Goal: Information Seeking & Learning: Check status

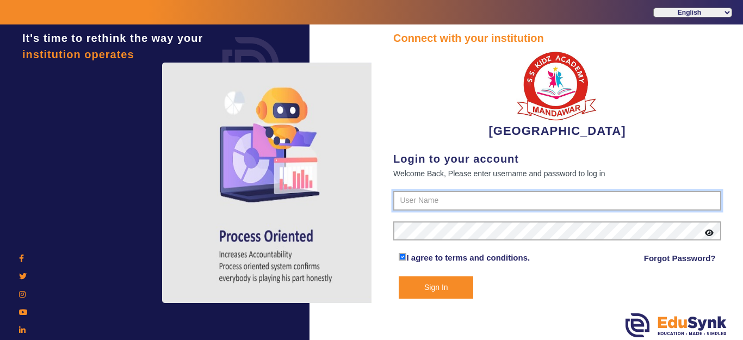
type input "9928895959"
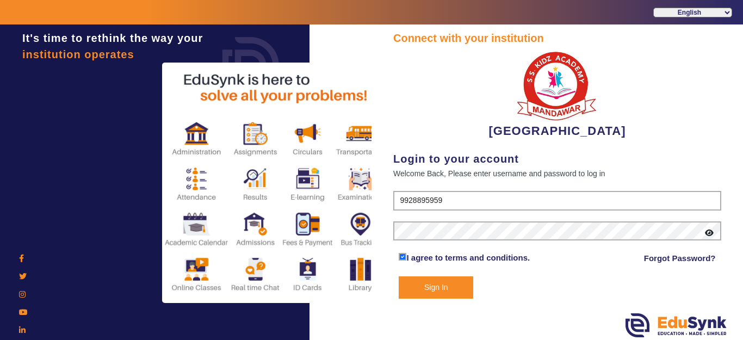
click at [426, 284] on button "Sign In" at bounding box center [436, 287] width 74 height 22
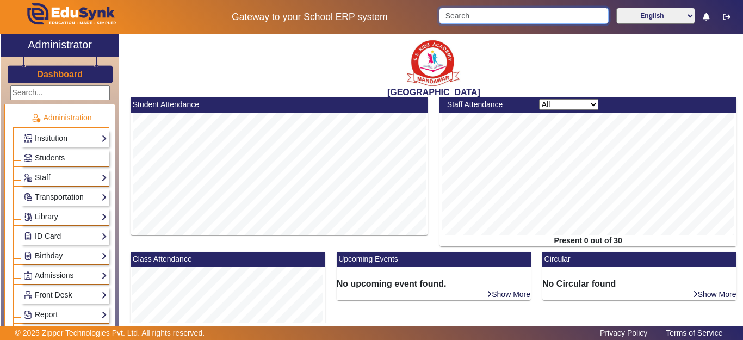
click at [487, 17] on input "Search" at bounding box center [523, 16] width 169 height 16
drag, startPoint x: 488, startPoint y: 19, endPoint x: 492, endPoint y: 15, distance: 6.2
click at [491, 18] on input "Search" at bounding box center [523, 16] width 169 height 16
click at [493, 14] on input "Search" at bounding box center [523, 16] width 169 height 16
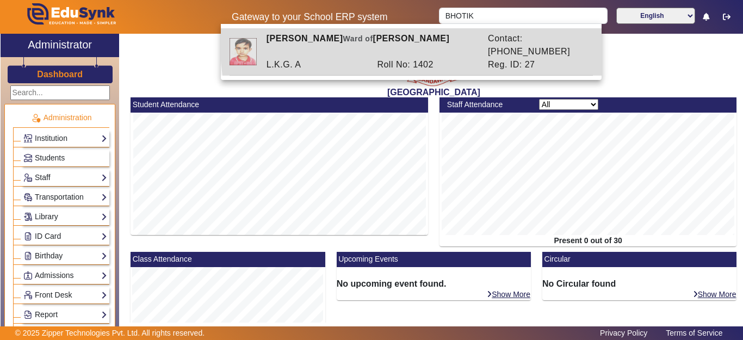
click at [508, 36] on div "Contact: [PHONE_NUMBER]" at bounding box center [537, 45] width 111 height 26
type input "[PERSON_NAME]"
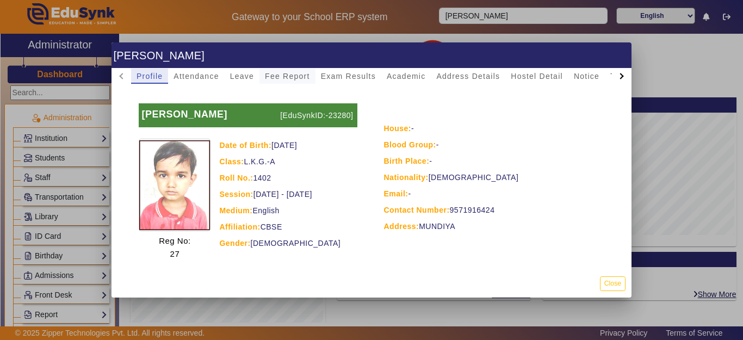
click at [289, 75] on span "Fee Report" at bounding box center [287, 76] width 45 height 8
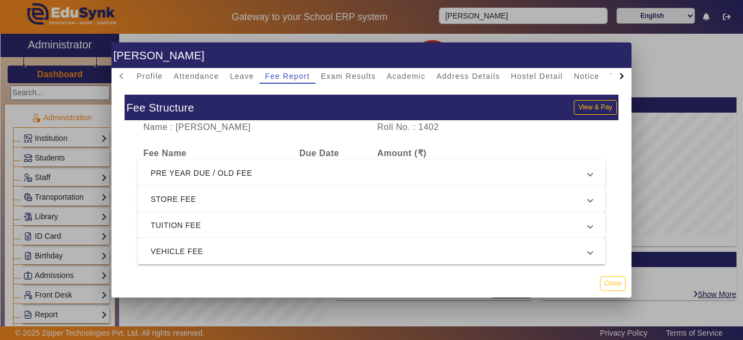
click at [269, 183] on mat-expansion-panel-header "PRE YEAR DUE / OLD FEE" at bounding box center [372, 173] width 468 height 26
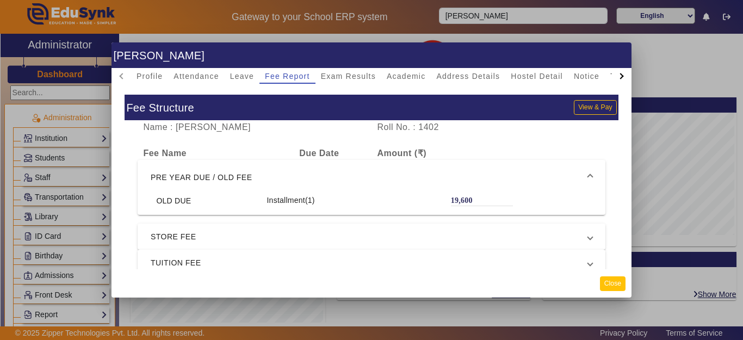
click at [612, 283] on button "Close" at bounding box center [613, 283] width 26 height 15
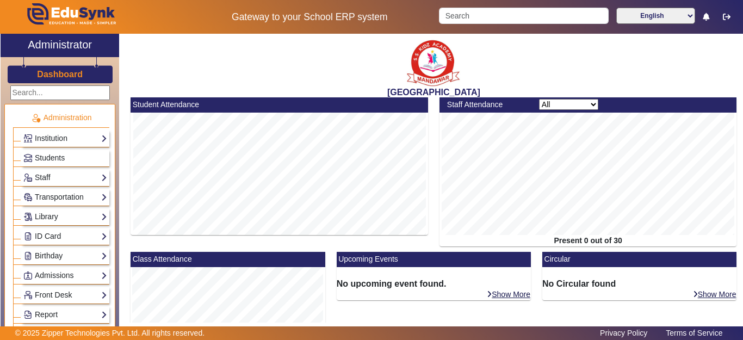
click at [464, 5] on div "Gateway to your School ERP system English हिंदी (Hindi) ಕನ್ನಡ (Kannada) தமிழ் (…" at bounding box center [372, 17] width 742 height 34
click at [464, 18] on input "Search" at bounding box center [523, 16] width 169 height 16
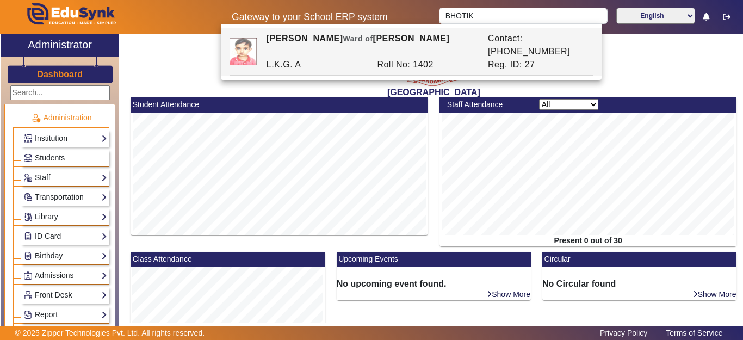
click at [456, 58] on div "Roll No: 1402" at bounding box center [426, 64] width 111 height 13
type input "[PERSON_NAME]"
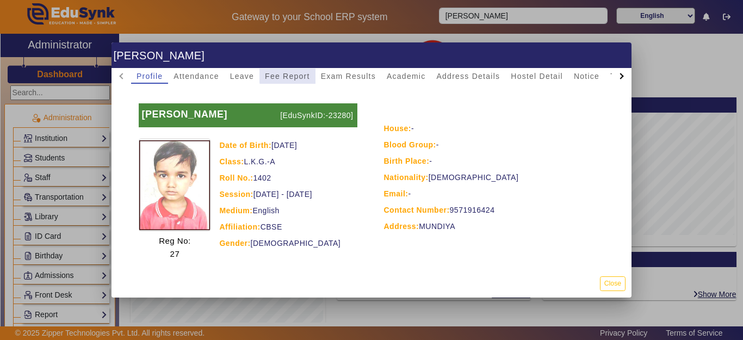
click at [307, 75] on span "Fee Report" at bounding box center [287, 76] width 45 height 8
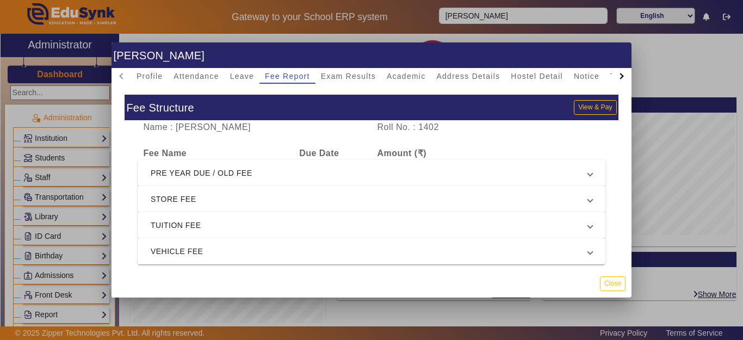
scroll to position [6, 0]
click at [615, 288] on button "Close" at bounding box center [613, 283] width 26 height 15
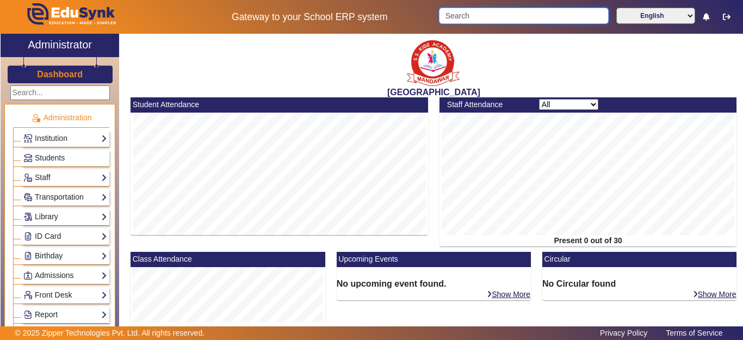
click at [501, 10] on input "Search" at bounding box center [523, 16] width 169 height 16
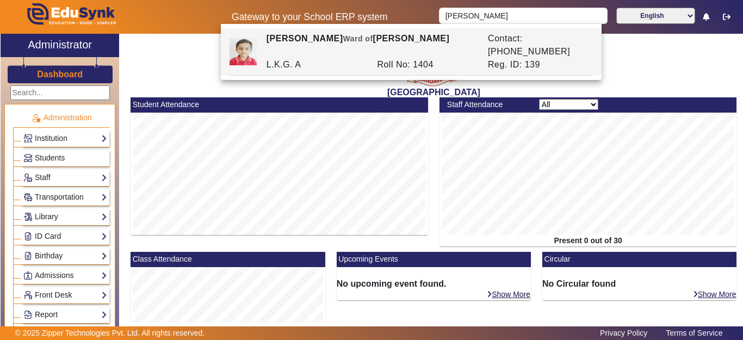
click at [457, 58] on div "Roll No: 1404" at bounding box center [426, 64] width 111 height 13
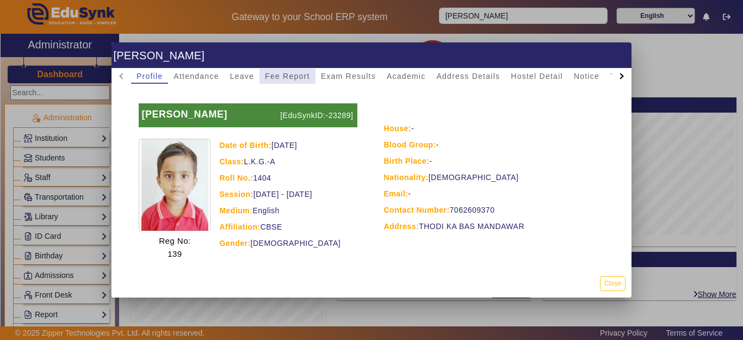
click at [287, 78] on span "Fee Report" at bounding box center [287, 76] width 45 height 8
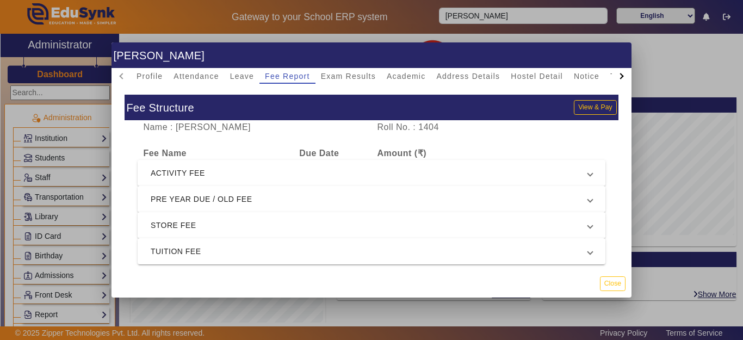
click at [273, 195] on span "PRE YEAR DUE / OLD FEE" at bounding box center [369, 198] width 437 height 13
click at [273, 195] on mat-expansion-panel-header "PRE YEAR DUE / OLD FEE" at bounding box center [372, 199] width 468 height 26
click at [273, 195] on span "PRE YEAR DUE / OLD FEE" at bounding box center [369, 198] width 437 height 13
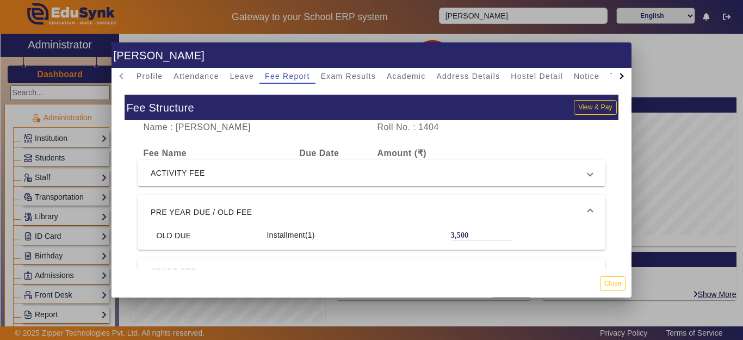
click at [270, 198] on mat-expansion-panel-header "PRE YEAR DUE / OLD FEE" at bounding box center [372, 212] width 468 height 35
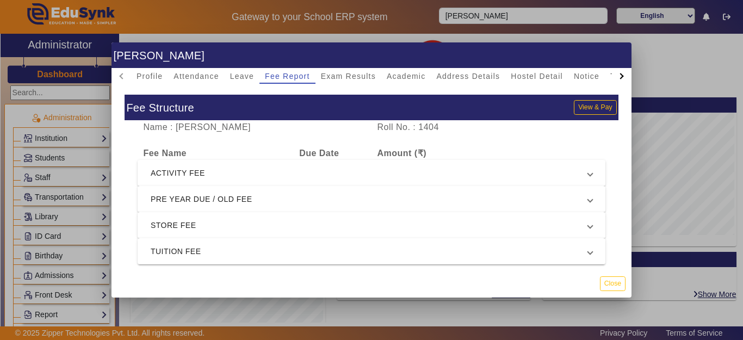
click at [469, 21] on div at bounding box center [371, 170] width 743 height 340
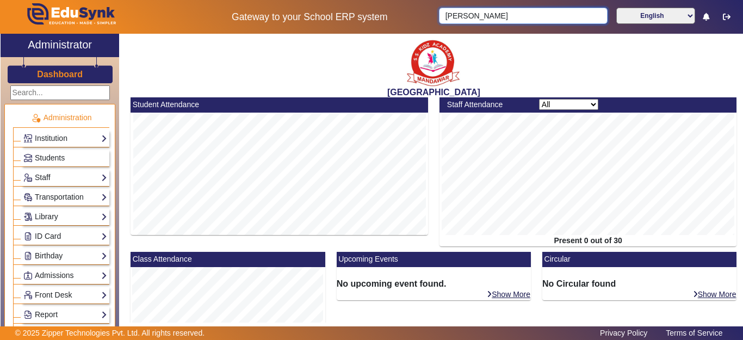
click at [514, 14] on input "[PERSON_NAME]" at bounding box center [523, 16] width 168 height 16
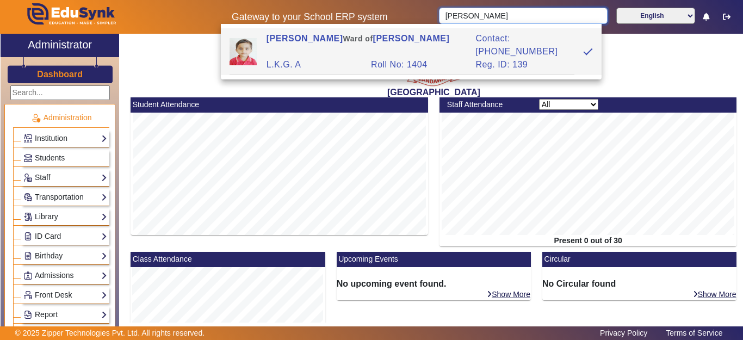
click at [449, 14] on input "[PERSON_NAME]" at bounding box center [523, 16] width 168 height 16
click at [413, 14] on div "Gateway to your School ERP system" at bounding box center [309, 16] width 247 height 11
click at [412, 14] on h5 "Gateway to your School ERP system" at bounding box center [310, 16] width 236 height 11
drag, startPoint x: 506, startPoint y: 16, endPoint x: 405, endPoint y: 12, distance: 101.2
click at [405, 12] on div "Gateway to your School ERP system [PERSON_NAME] English हिंदी (Hindi) ಕನ್ನಡ (Ka…" at bounding box center [372, 17] width 742 height 34
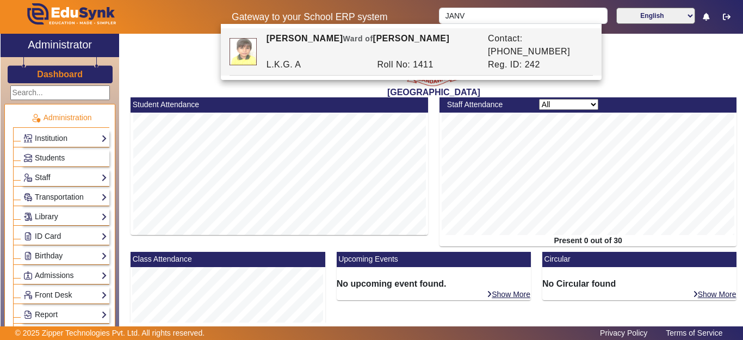
click at [395, 58] on div "Roll No: 1411" at bounding box center [426, 64] width 111 height 13
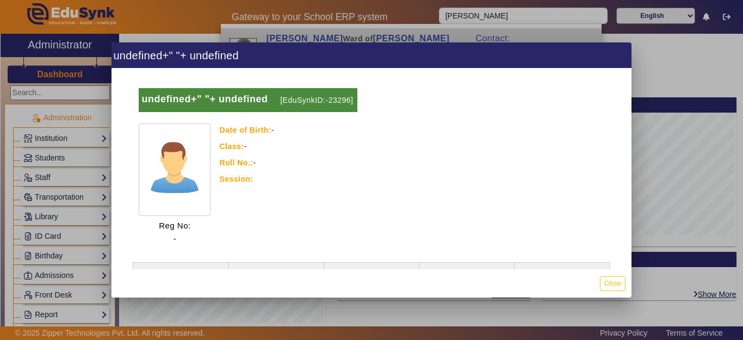
click at [396, 48] on div "undefined+" "+ undefined undefined+" "+ undefined [EduSynkID:-23296] Reg No: - …" at bounding box center [371, 169] width 520 height 255
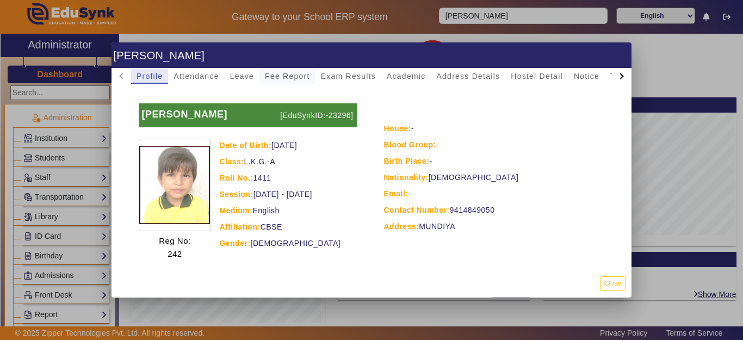
click at [294, 76] on span "Fee Report" at bounding box center [287, 76] width 45 height 8
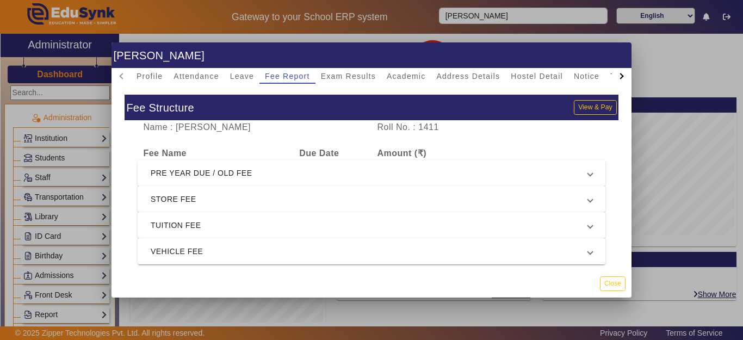
click at [265, 178] on span "PRE YEAR DUE / OLD FEE" at bounding box center [369, 172] width 437 height 13
click at [265, 171] on span "PRE YEAR DUE / OLD FEE" at bounding box center [369, 172] width 437 height 13
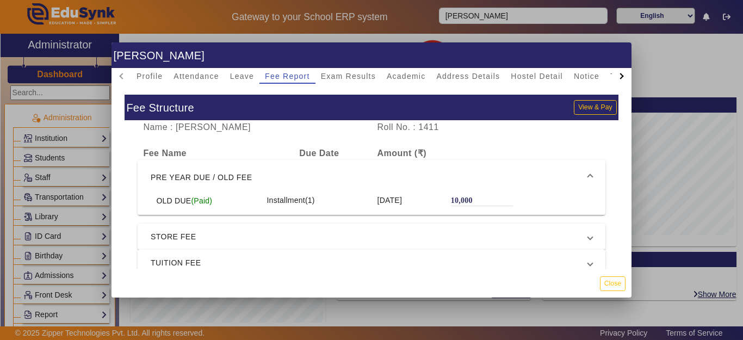
click at [292, 171] on span "PRE YEAR DUE / OLD FEE" at bounding box center [369, 177] width 437 height 13
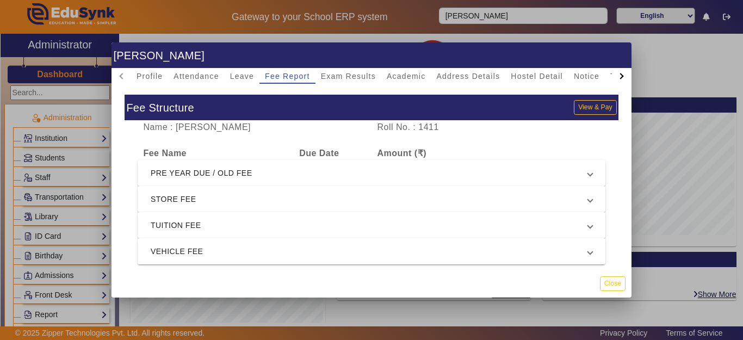
click at [521, 12] on div at bounding box center [371, 170] width 743 height 340
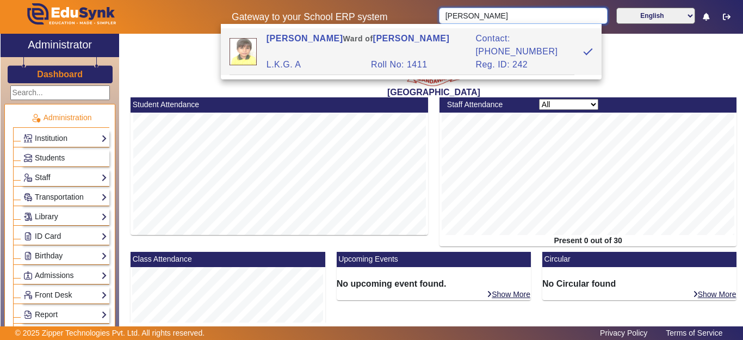
drag, startPoint x: 510, startPoint y: 13, endPoint x: 400, endPoint y: 13, distance: 110.4
click at [400, 13] on div "Gateway to your School ERP system [PERSON_NAME] English हिंदी (Hindi) ಕನ್ನಡ (Ka…" at bounding box center [372, 17] width 742 height 34
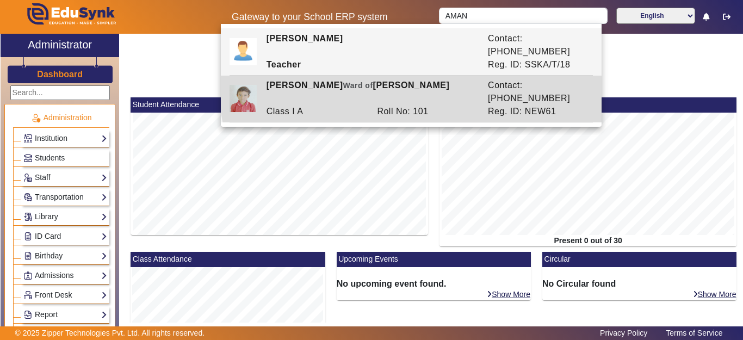
click at [423, 79] on div "[PERSON_NAME] [PERSON_NAME] of [PERSON_NAME]" at bounding box center [370, 92] width 221 height 26
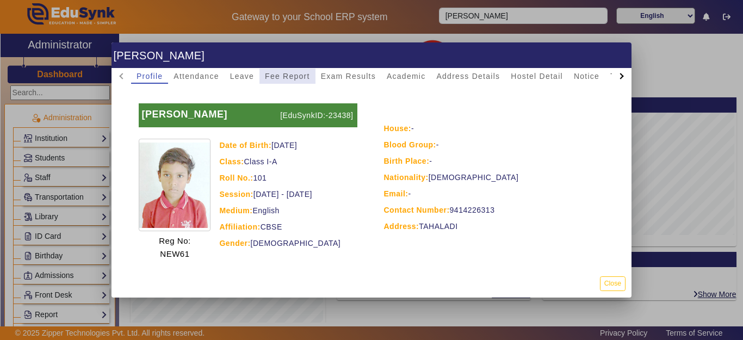
click at [279, 78] on span "Fee Report" at bounding box center [287, 76] width 45 height 8
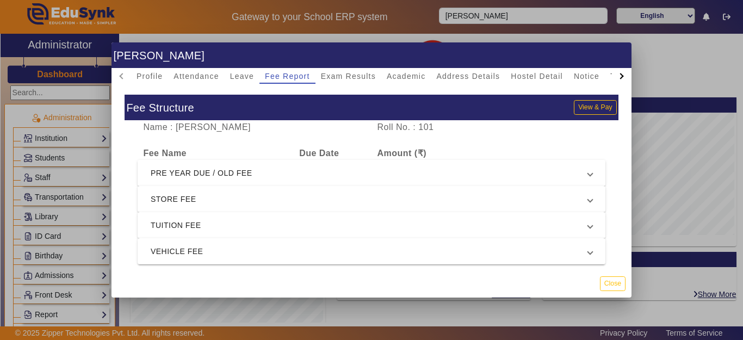
click at [388, 171] on span "PRE YEAR DUE / OLD FEE" at bounding box center [369, 172] width 437 height 13
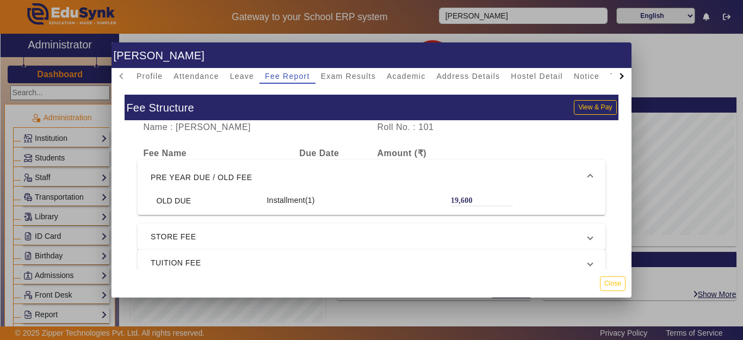
click at [494, 9] on div at bounding box center [371, 170] width 743 height 340
click at [494, 9] on input "[PERSON_NAME]" at bounding box center [523, 16] width 168 height 16
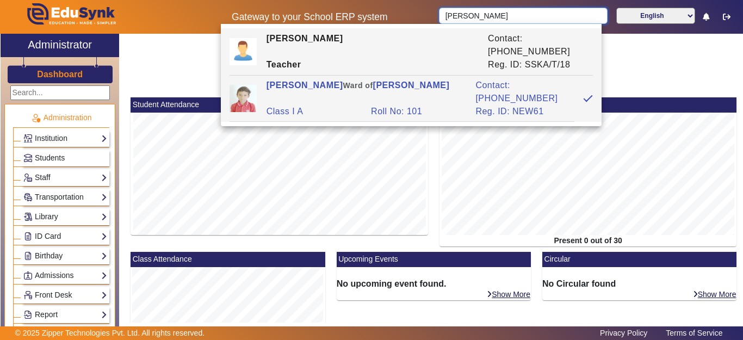
drag, startPoint x: 489, startPoint y: 22, endPoint x: 499, endPoint y: 22, distance: 10.3
click at [489, 22] on input "[PERSON_NAME]" at bounding box center [523, 16] width 168 height 16
drag, startPoint x: 502, startPoint y: 22, endPoint x: 490, endPoint y: 18, distance: 12.2
click at [490, 18] on input "[PERSON_NAME]" at bounding box center [523, 16] width 168 height 16
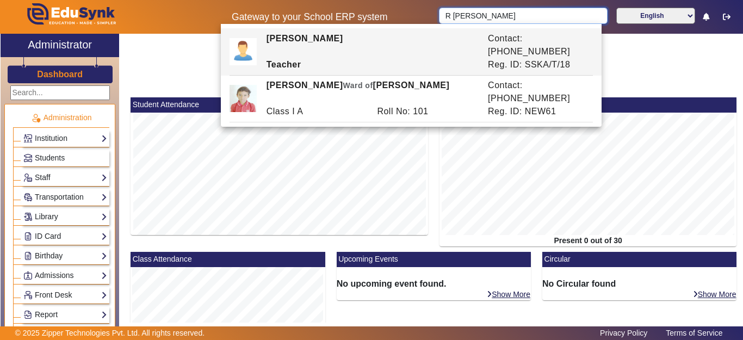
drag, startPoint x: 509, startPoint y: 19, endPoint x: 432, endPoint y: 14, distance: 76.8
click at [432, 14] on div "Gateway to your School ERP system R AMAN KUMA English हिंदी (Hindi) ಕನ್ನಡ (Kann…" at bounding box center [372, 17] width 742 height 34
drag, startPoint x: 742, startPoint y: 84, endPoint x: 742, endPoint y: 164, distance: 79.9
click at [742, 164] on div "X Administrator Dashboard Administration Institution Institution Details Sessio…" at bounding box center [371, 190] width 743 height 312
drag, startPoint x: 570, startPoint y: 13, endPoint x: 432, endPoint y: 11, distance: 137.6
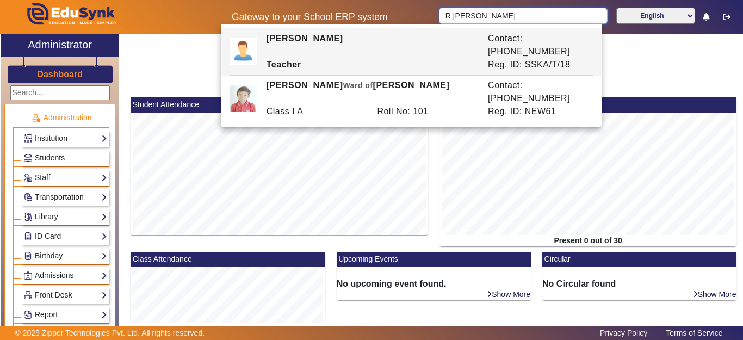
click at [432, 11] on div "Gateway to your School ERP system R AMAN KUMA English हिंदी (Hindi) ಕನ್ನಡ (Kann…" at bounding box center [372, 17] width 742 height 34
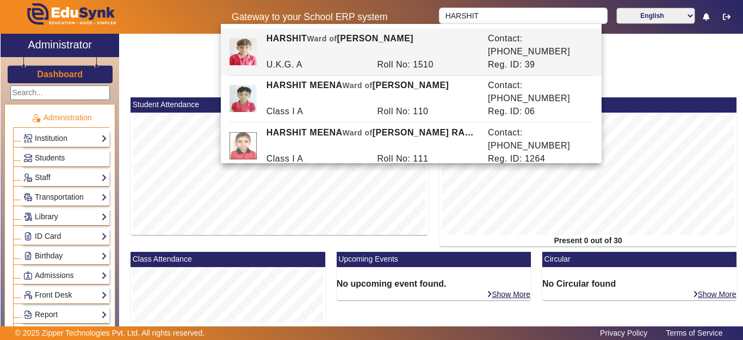
click at [374, 41] on div "[PERSON_NAME] of [PERSON_NAME]" at bounding box center [370, 45] width 221 height 26
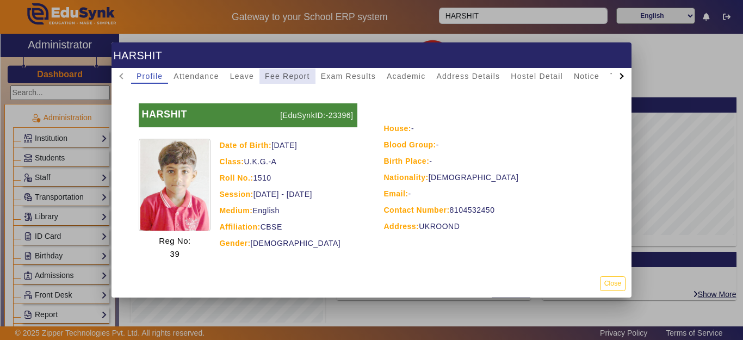
click at [306, 76] on span "Fee Report" at bounding box center [287, 76] width 45 height 8
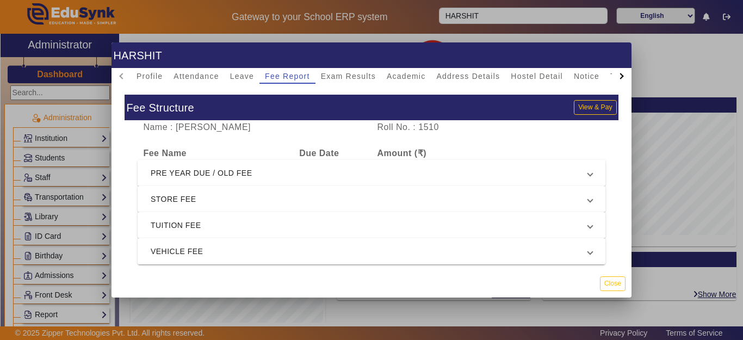
click at [261, 169] on span "PRE YEAR DUE / OLD FEE" at bounding box center [369, 172] width 437 height 13
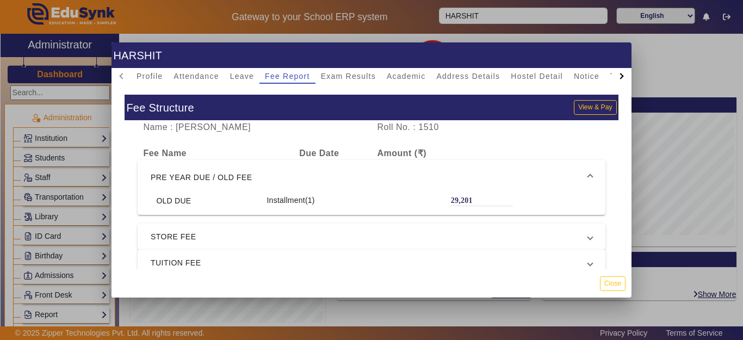
click at [495, 26] on div at bounding box center [371, 170] width 743 height 340
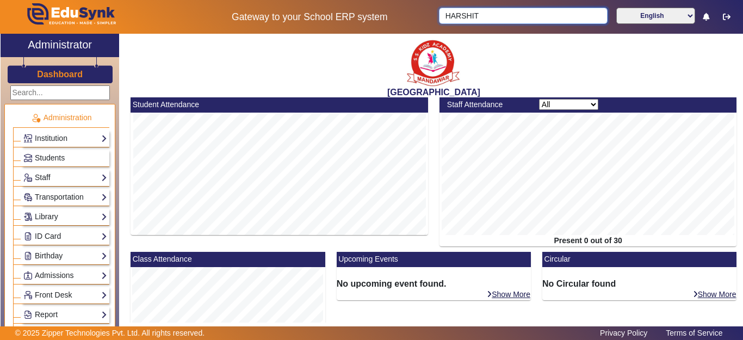
click at [489, 17] on input "HARSHIT" at bounding box center [523, 16] width 168 height 16
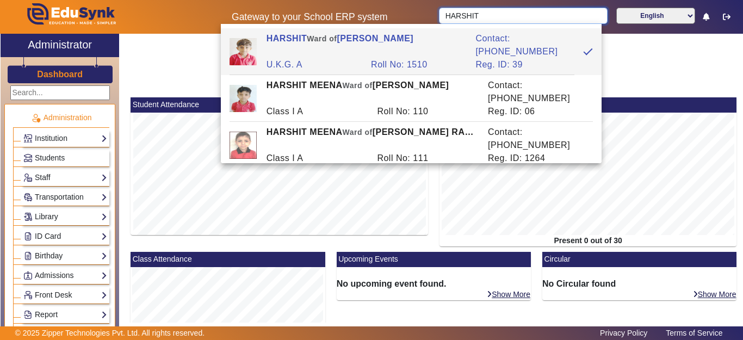
drag, startPoint x: 489, startPoint y: 17, endPoint x: 430, endPoint y: 34, distance: 61.5
click at [433, 22] on div "[PERSON_NAME] English हिंदी (Hindi) ಕನ್ನಡ (Kannada) தமிழ் (Tamil) ଓଡିଆ (Odia) ਪ…" at bounding box center [587, 17] width 309 height 18
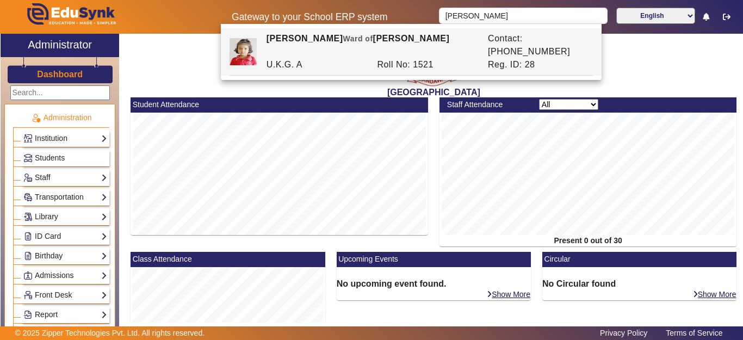
click at [437, 58] on div "Roll No: 1521" at bounding box center [426, 64] width 111 height 13
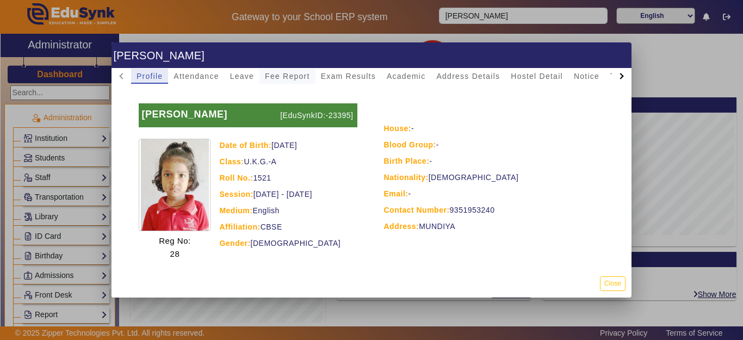
click at [299, 75] on span "Fee Report" at bounding box center [287, 76] width 45 height 8
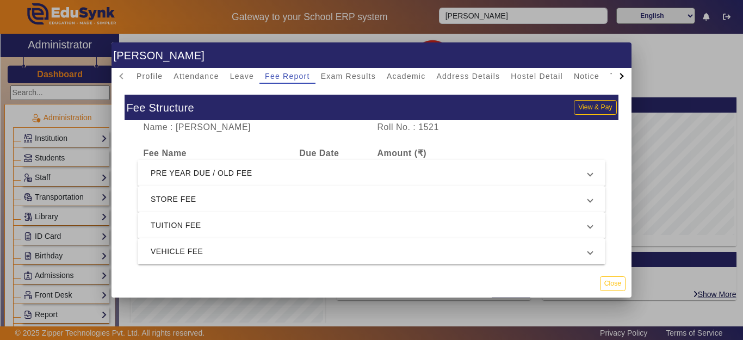
click at [287, 177] on span "PRE YEAR DUE / OLD FEE" at bounding box center [369, 172] width 437 height 13
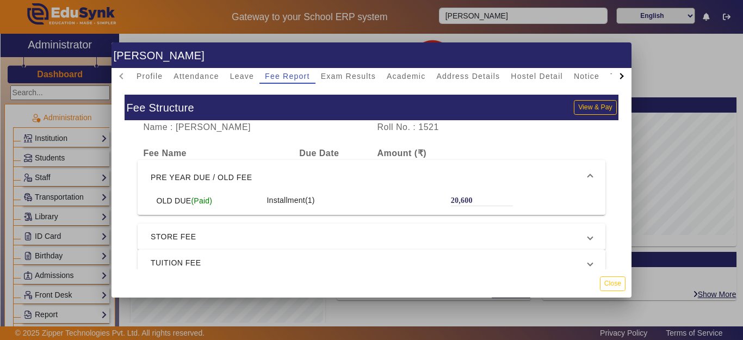
click at [489, 25] on div at bounding box center [371, 170] width 743 height 340
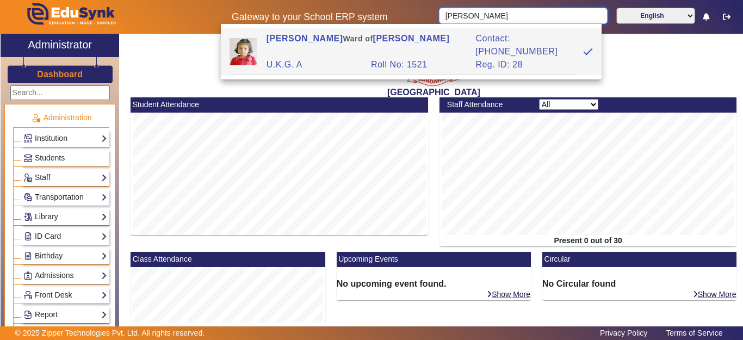
drag, startPoint x: 523, startPoint y: 21, endPoint x: 440, endPoint y: 14, distance: 83.5
click at [440, 14] on input "[PERSON_NAME]" at bounding box center [523, 16] width 168 height 16
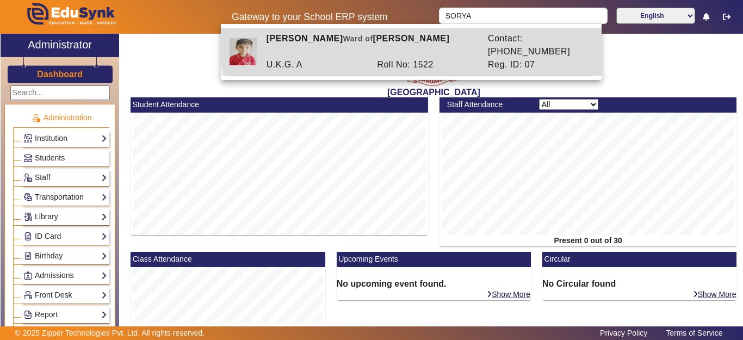
click at [417, 36] on div "[PERSON_NAME] of [PERSON_NAME]" at bounding box center [370, 45] width 221 height 26
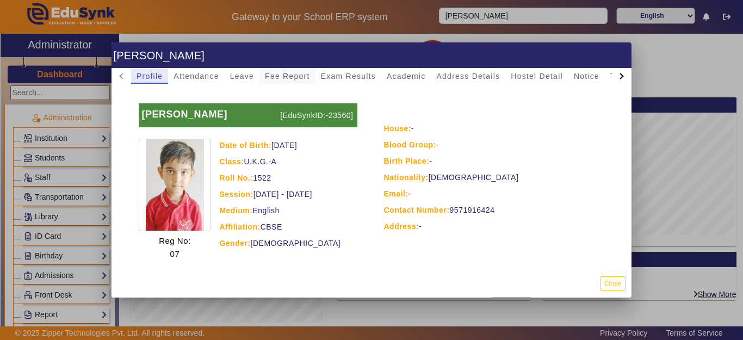
click at [289, 76] on span "Fee Report" at bounding box center [287, 76] width 45 height 8
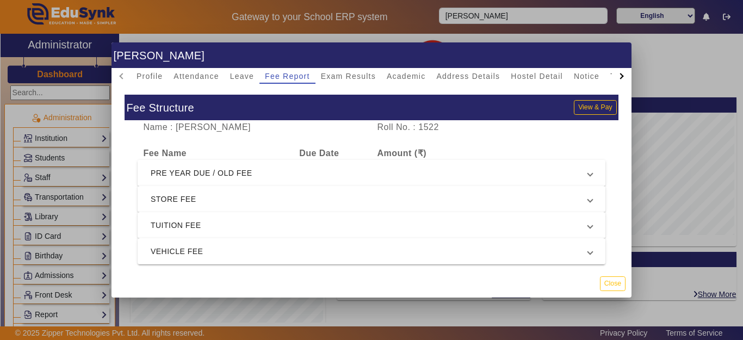
click at [289, 169] on span "PRE YEAR DUE / OLD FEE" at bounding box center [369, 172] width 437 height 13
click at [289, 172] on span "PRE YEAR DUE / OLD FEE" at bounding box center [369, 172] width 437 height 13
click at [485, 3] on div at bounding box center [371, 170] width 743 height 340
drag, startPoint x: 485, startPoint y: 3, endPoint x: 485, endPoint y: 9, distance: 6.0
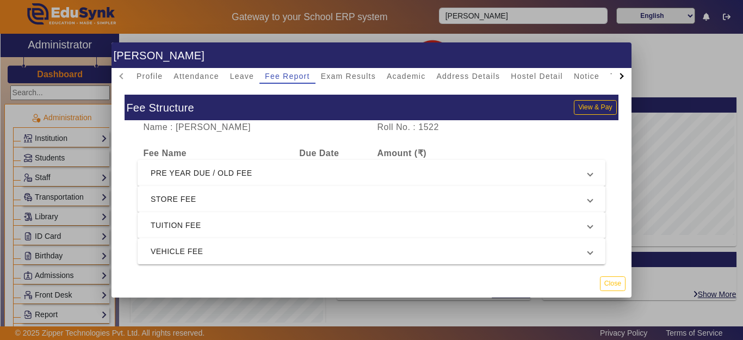
click at [485, 4] on div "Gateway to your School ERP system [PERSON_NAME] English हिंदी (Hindi) ಕನ್ನಡ (Ka…" at bounding box center [372, 17] width 742 height 34
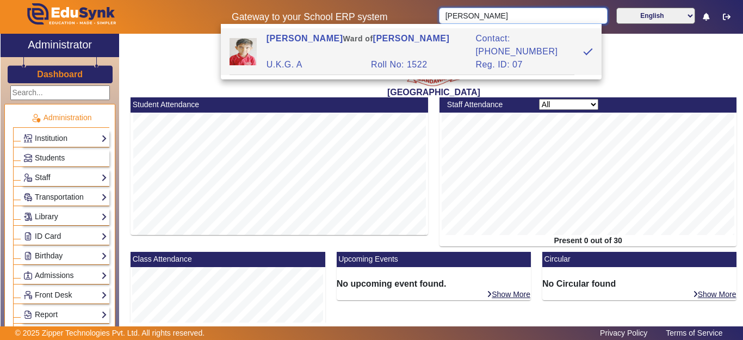
click at [528, 17] on input "[PERSON_NAME]" at bounding box center [523, 16] width 168 height 16
drag, startPoint x: 432, startPoint y: 14, endPoint x: 410, endPoint y: 16, distance: 21.3
click at [410, 16] on div "Gateway to your School ERP system [PERSON_NAME] English हिंदी (Hindi) ಕನ್ನಡ (Ka…" at bounding box center [372, 17] width 742 height 34
type input "H"
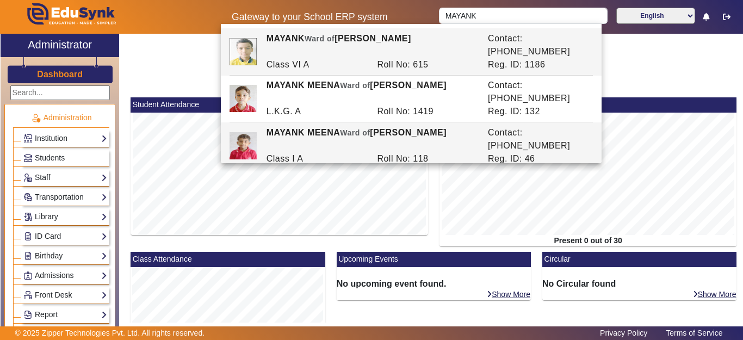
click at [381, 126] on div "[PERSON_NAME] [PERSON_NAME] of [PERSON_NAME]" at bounding box center [370, 139] width 221 height 26
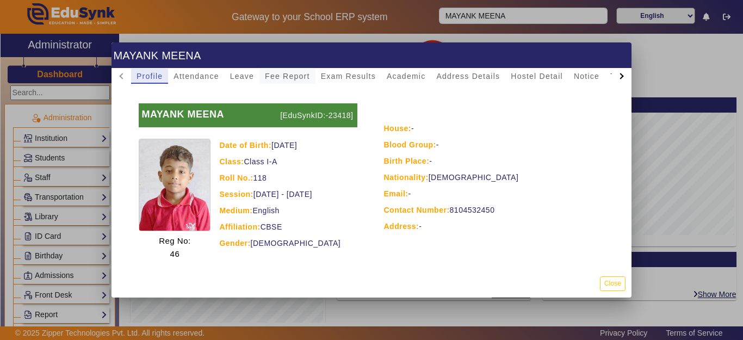
click at [298, 74] on span "Fee Report" at bounding box center [287, 76] width 45 height 8
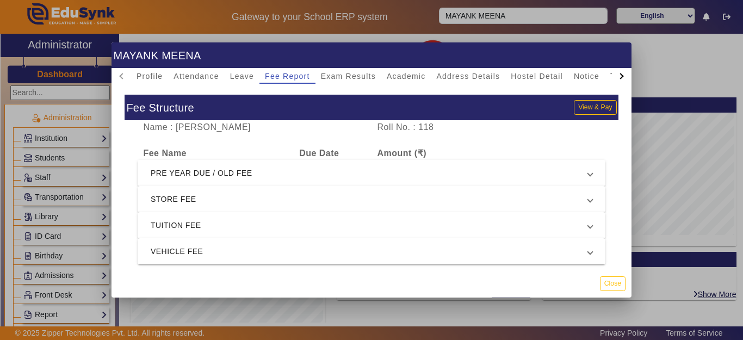
click at [346, 173] on span "PRE YEAR DUE / OLD FEE" at bounding box center [369, 172] width 437 height 13
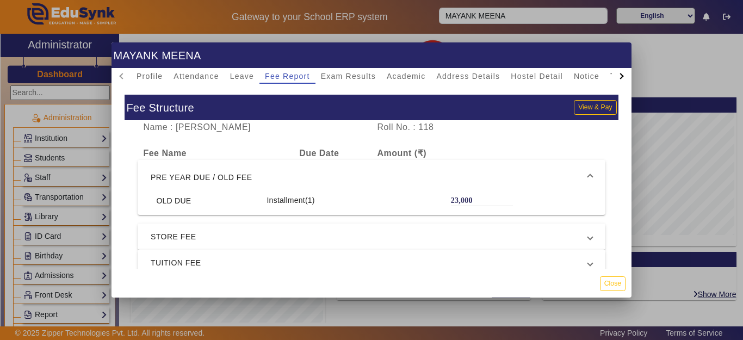
click at [499, 23] on div at bounding box center [371, 170] width 743 height 340
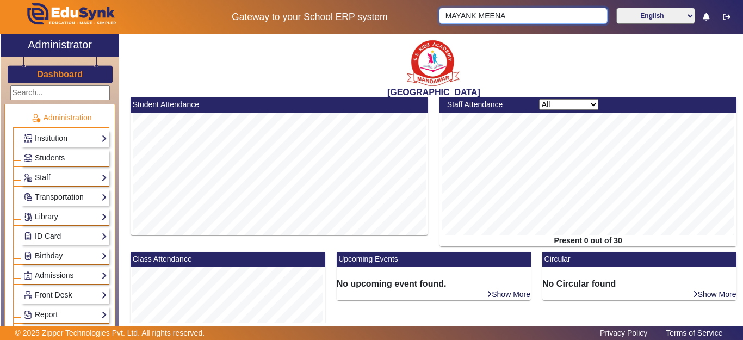
click at [510, 18] on input "MAYANK MEENA" at bounding box center [523, 16] width 168 height 16
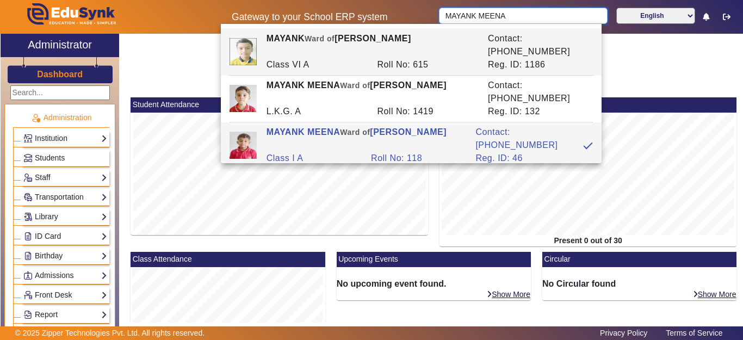
drag, startPoint x: 510, startPoint y: 18, endPoint x: 358, endPoint y: 13, distance: 151.8
click at [358, 13] on div "Gateway to your School ERP system [PERSON_NAME] MEENA English हिंदी (Hindi) ಕನ್…" at bounding box center [372, 17] width 742 height 34
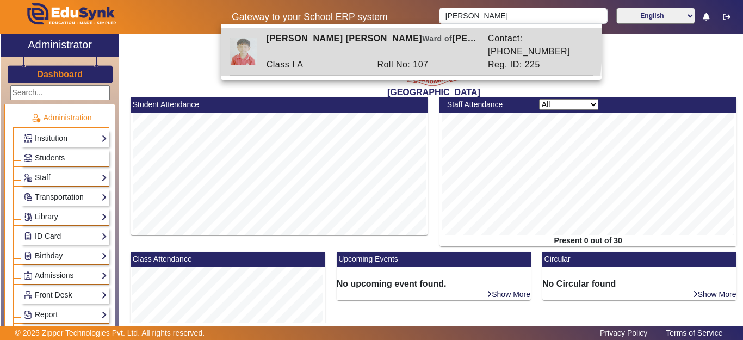
click at [335, 58] on div "Class I A" at bounding box center [315, 64] width 111 height 13
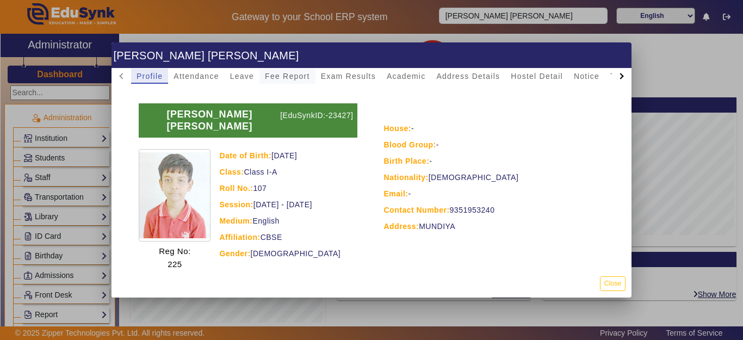
click at [278, 76] on span "Fee Report" at bounding box center [287, 76] width 45 height 8
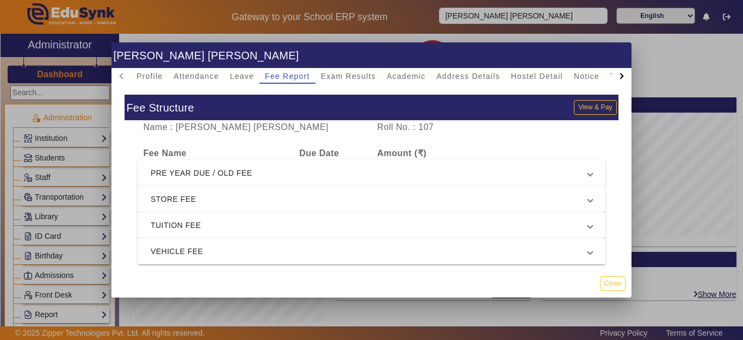
click at [242, 180] on mat-expansion-panel-header "PRE YEAR DUE / OLD FEE" at bounding box center [372, 173] width 468 height 26
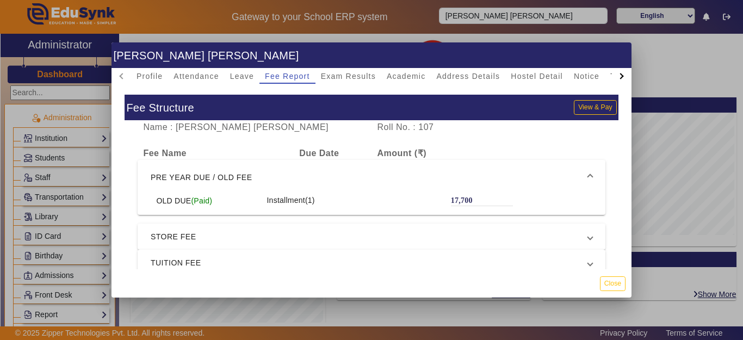
click at [493, 7] on div at bounding box center [371, 170] width 743 height 340
click at [493, 7] on div "Gateway to your School ERP system [PERSON_NAME] [PERSON_NAME] English हिंदी (Hi…" at bounding box center [372, 17] width 742 height 34
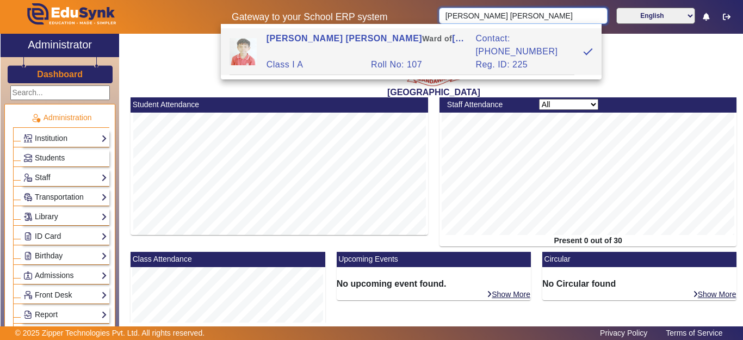
drag, startPoint x: 532, startPoint y: 13, endPoint x: 496, endPoint y: 5, distance: 37.3
click at [515, 9] on input "[PERSON_NAME] [PERSON_NAME]" at bounding box center [523, 16] width 168 height 16
click at [422, 2] on div "Gateway to your School ERP system [PERSON_NAME] [PERSON_NAME] English हिंदी (Hi…" at bounding box center [372, 17] width 742 height 34
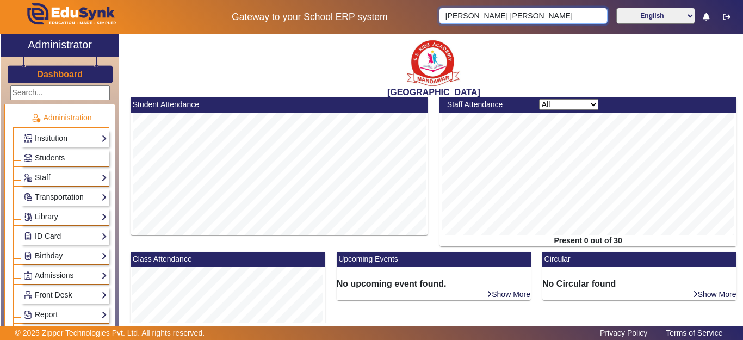
drag, startPoint x: 545, startPoint y: 15, endPoint x: 512, endPoint y: 14, distance: 33.7
click at [544, 15] on input "[PERSON_NAME] [PERSON_NAME]" at bounding box center [523, 16] width 168 height 16
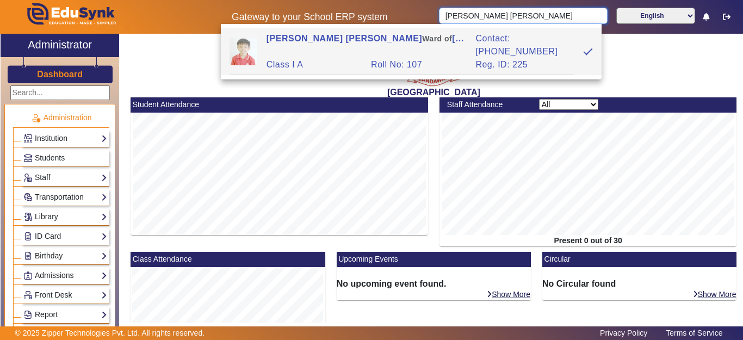
drag, startPoint x: 512, startPoint y: 14, endPoint x: 440, endPoint y: 14, distance: 71.8
click at [446, 8] on input "[PERSON_NAME] [PERSON_NAME]" at bounding box center [523, 16] width 168 height 16
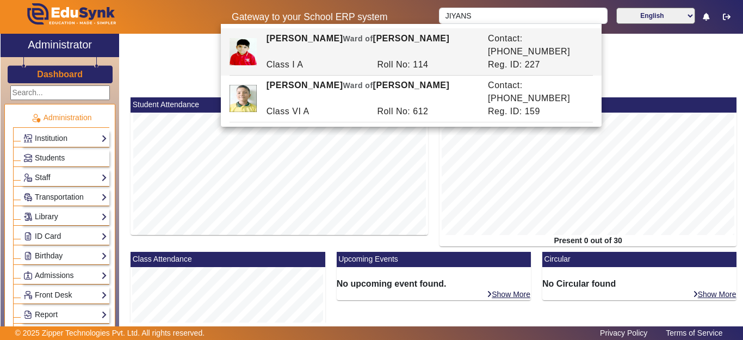
click at [394, 38] on div "[PERSON_NAME] [PERSON_NAME] of [PERSON_NAME]" at bounding box center [370, 45] width 221 height 26
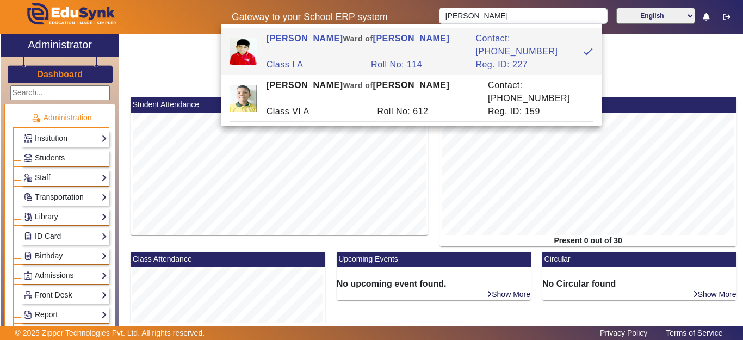
click at [330, 43] on div "[PERSON_NAME] [PERSON_NAME] of [PERSON_NAME]" at bounding box center [364, 45] width 209 height 26
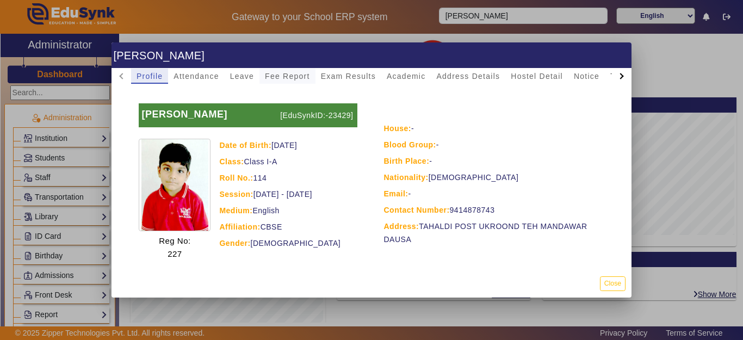
click at [289, 78] on span "Fee Report" at bounding box center [287, 76] width 45 height 8
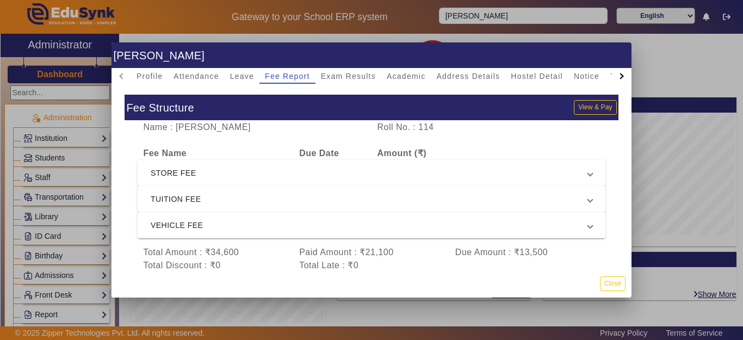
click at [469, 22] on div at bounding box center [371, 170] width 743 height 340
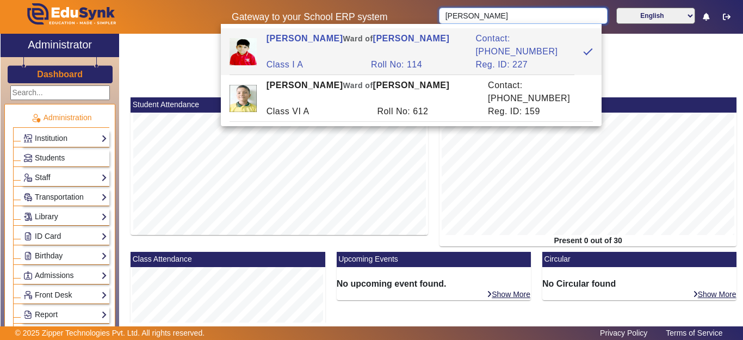
click at [506, 17] on input "[PERSON_NAME]" at bounding box center [523, 16] width 168 height 16
drag, startPoint x: 506, startPoint y: 17, endPoint x: 421, endPoint y: 17, distance: 84.8
click at [421, 17] on div "Gateway to your School ERP system [PERSON_NAME] English हिंदी (Hindi) ಕನ್ನಡ (Ka…" at bounding box center [372, 17] width 742 height 34
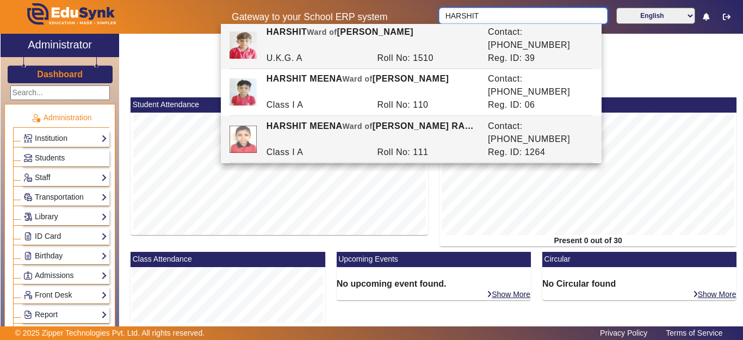
scroll to position [0, 0]
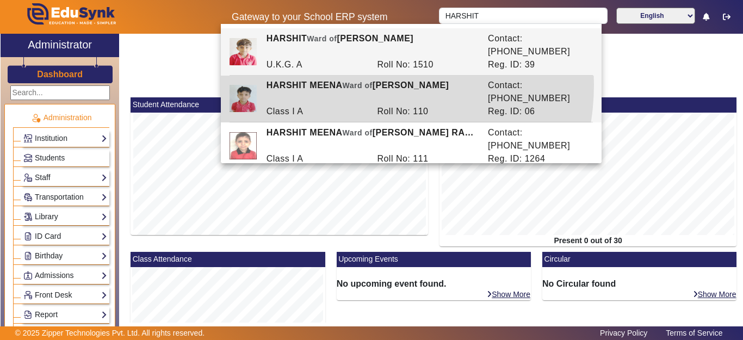
click at [354, 81] on span "Ward of" at bounding box center [358, 85] width 30 height 9
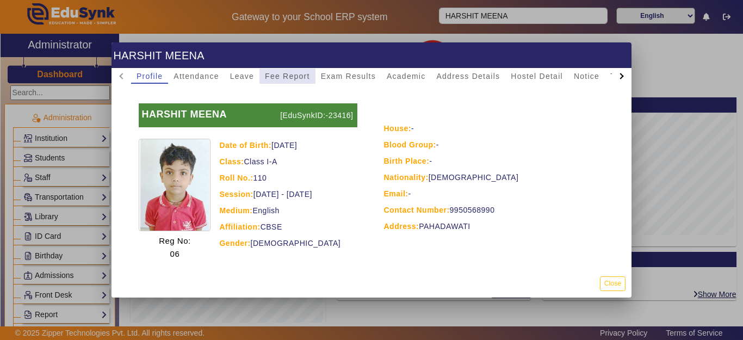
click at [294, 74] on span "Fee Report" at bounding box center [287, 76] width 45 height 8
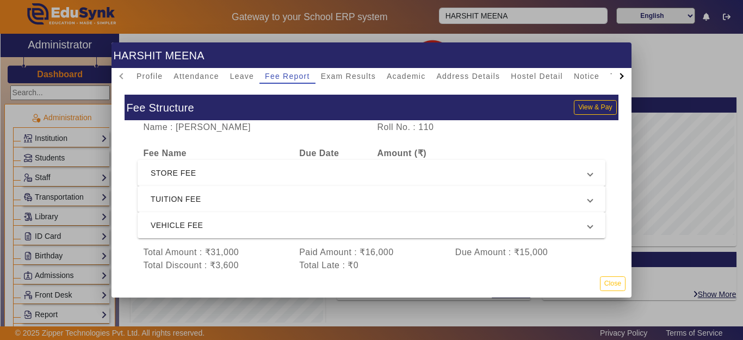
click at [466, 30] on div at bounding box center [371, 170] width 743 height 340
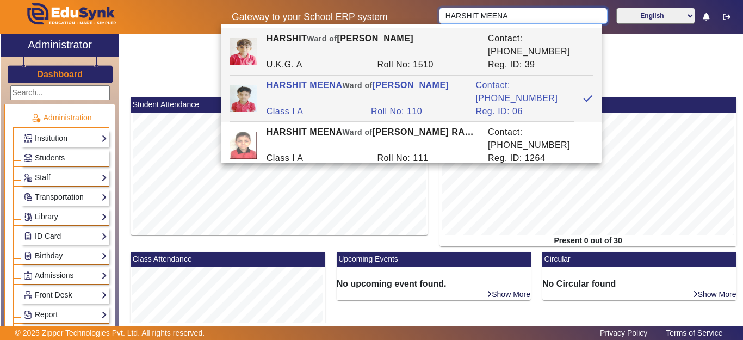
click at [488, 19] on input "HARSHIT MEENA" at bounding box center [523, 16] width 168 height 16
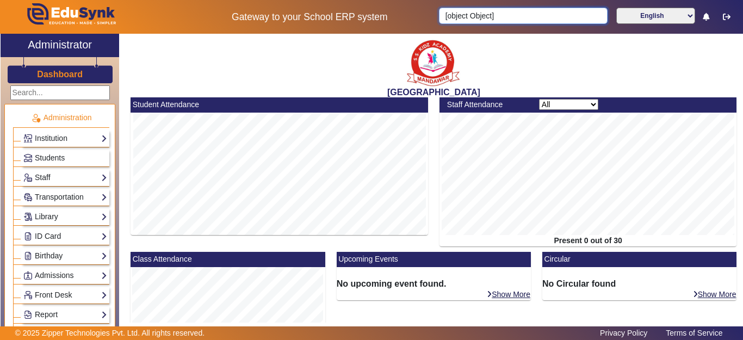
drag, startPoint x: 507, startPoint y: 11, endPoint x: 501, endPoint y: 12, distance: 6.1
click at [504, 12] on input "[object Object]" at bounding box center [523, 16] width 168 height 16
drag, startPoint x: 433, startPoint y: 14, endPoint x: 421, endPoint y: 15, distance: 11.4
click at [421, 15] on div "Gateway to your School ERP system [object Object] English हिंदी (Hindi) ಕನ್ನಡ (…" at bounding box center [372, 17] width 742 height 34
drag, startPoint x: 513, startPoint y: 10, endPoint x: 513, endPoint y: 20, distance: 9.2
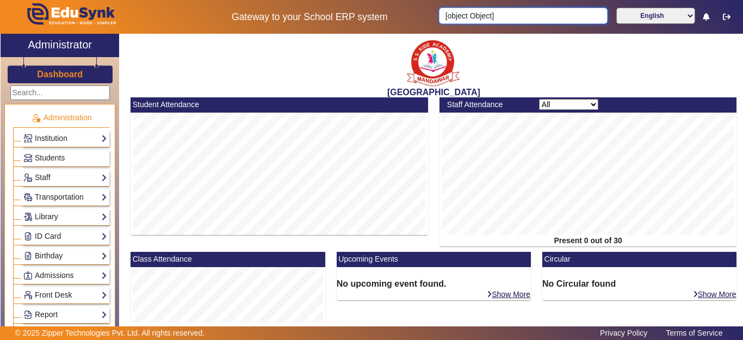
click at [514, 11] on input "[object Object]" at bounding box center [523, 16] width 168 height 16
drag, startPoint x: 513, startPoint y: 20, endPoint x: 421, endPoint y: 19, distance: 91.9
click at [421, 19] on div "Gateway to your School ERP system [object Object] English हिंदी (Hindi) ಕನ್ನಡ (…" at bounding box center [372, 17] width 742 height 34
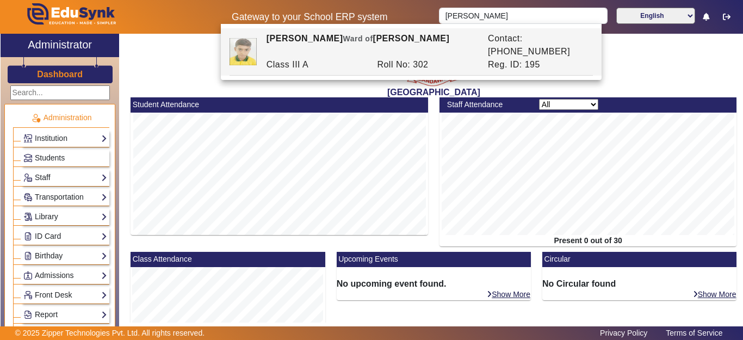
click at [396, 39] on div "[PERSON_NAME] [PERSON_NAME] of [PERSON_NAME]" at bounding box center [370, 45] width 221 height 26
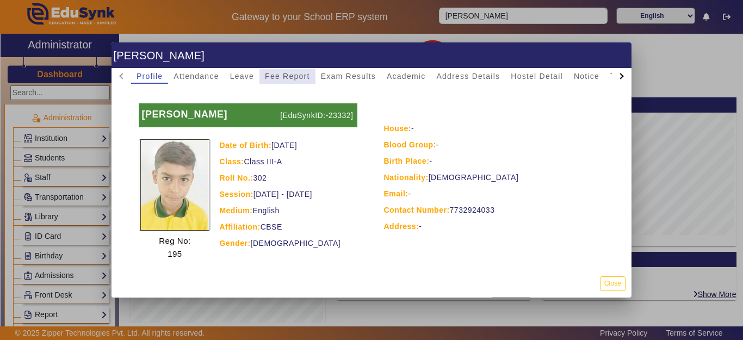
click at [303, 82] on span "Fee Report" at bounding box center [287, 76] width 45 height 15
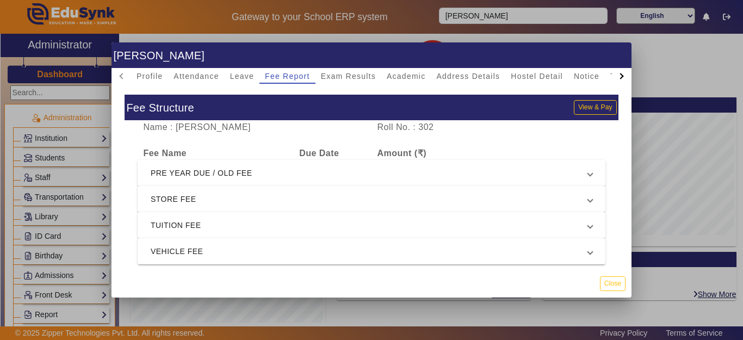
click at [253, 170] on span "PRE YEAR DUE / OLD FEE" at bounding box center [369, 172] width 437 height 13
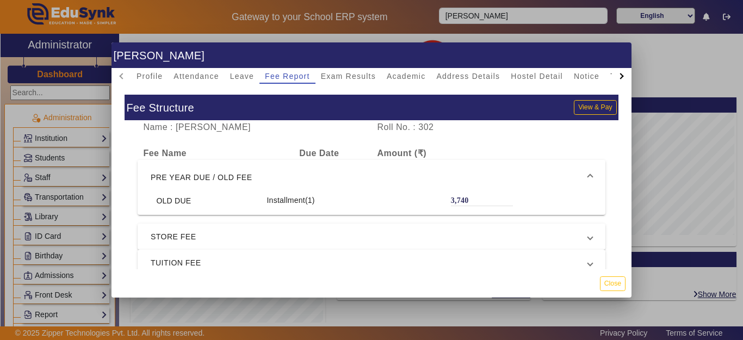
click at [253, 170] on mat-expansion-panel-header "PRE YEAR DUE / OLD FEE" at bounding box center [372, 177] width 468 height 35
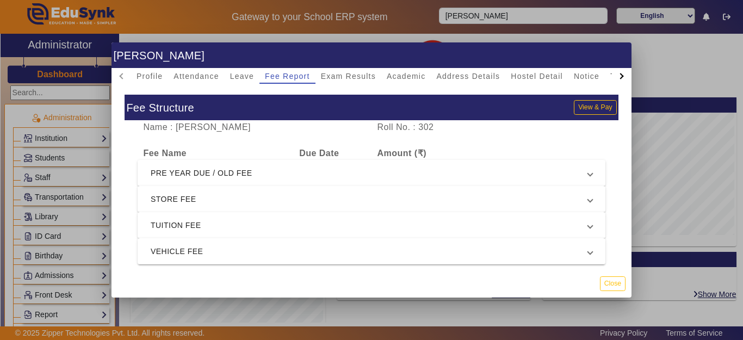
click at [531, 15] on div at bounding box center [371, 170] width 743 height 340
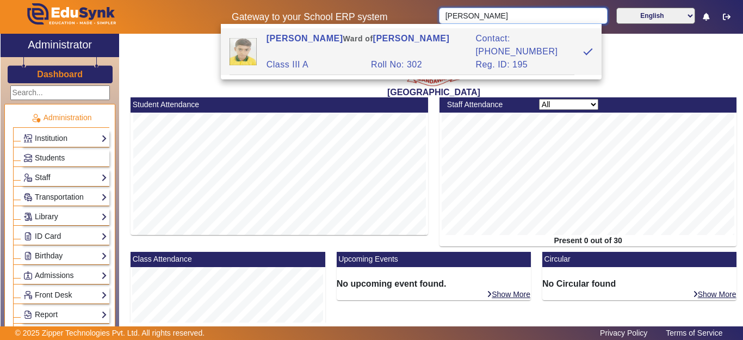
drag, startPoint x: 530, startPoint y: 15, endPoint x: 376, endPoint y: 33, distance: 155.4
click at [376, 33] on body "Gateway to your School ERP system [PERSON_NAME] English हिंदी (Hindi) ಕನ್ನಡ (Ka…" at bounding box center [371, 170] width 743 height 340
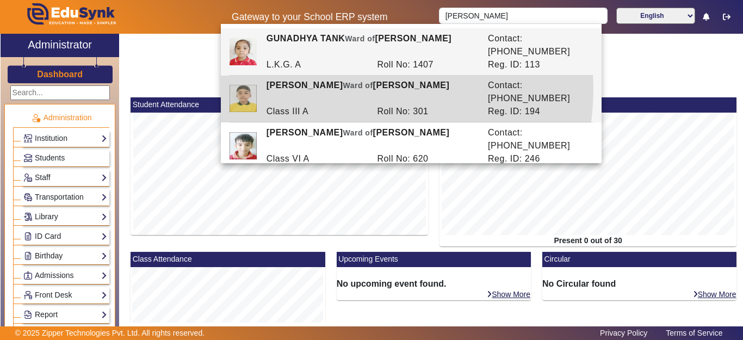
click at [352, 79] on div "[PERSON_NAME] [PERSON_NAME] of [PERSON_NAME]" at bounding box center [370, 92] width 221 height 26
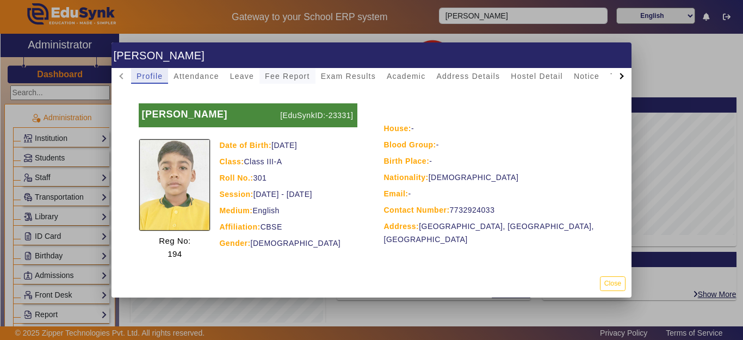
click at [287, 80] on span "Fee Report" at bounding box center [287, 76] width 45 height 8
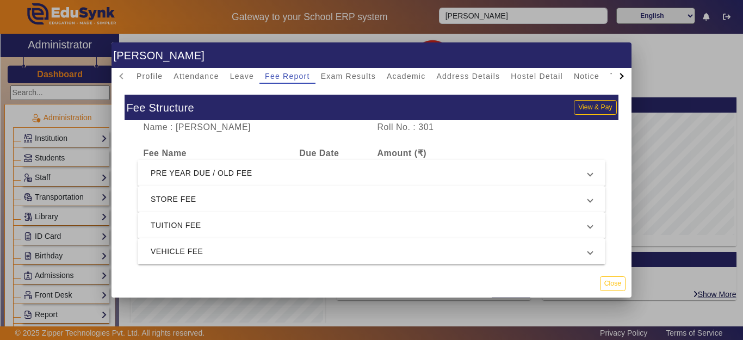
click at [303, 171] on span "PRE YEAR DUE / OLD FEE" at bounding box center [369, 172] width 437 height 13
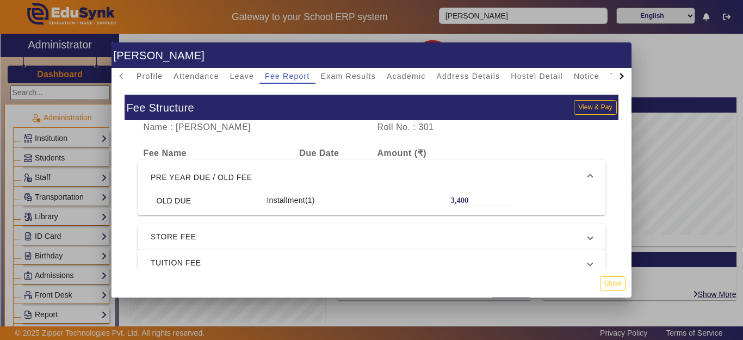
click at [299, 180] on span "PRE YEAR DUE / OLD FEE" at bounding box center [369, 177] width 437 height 13
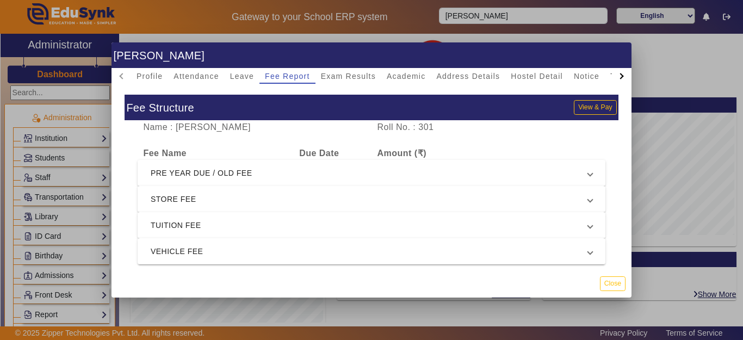
click at [454, 31] on div at bounding box center [371, 170] width 743 height 340
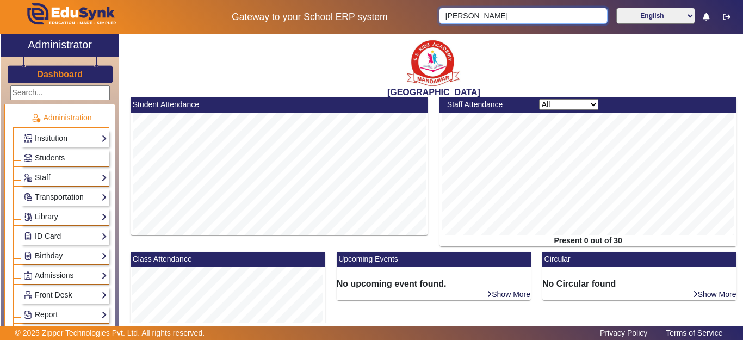
drag, startPoint x: 482, startPoint y: 12, endPoint x: 503, endPoint y: 17, distance: 22.3
click at [490, 12] on input "[PERSON_NAME]" at bounding box center [523, 16] width 168 height 16
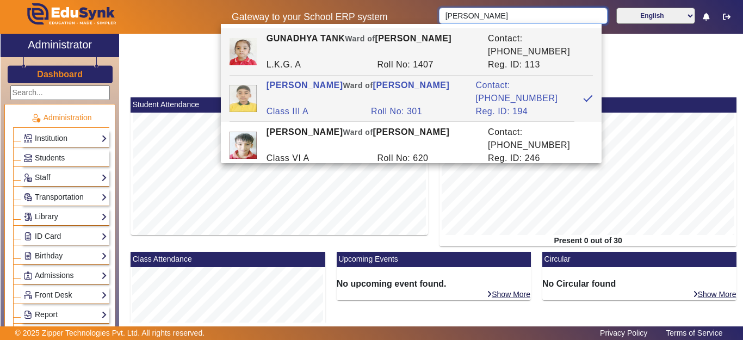
drag, startPoint x: 532, startPoint y: 16, endPoint x: 396, endPoint y: 20, distance: 135.4
click at [396, 20] on div "Gateway to your School ERP system [PERSON_NAME] English हिंदी (Hindi) ಕನ್ನಡ (Ka…" at bounding box center [372, 17] width 742 height 34
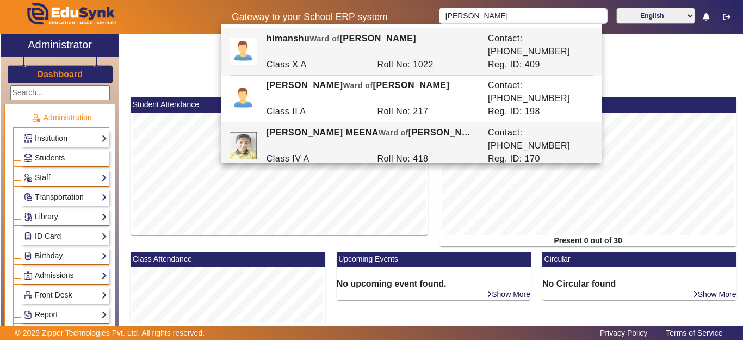
click at [388, 126] on div "[PERSON_NAME] [PERSON_NAME] of [PERSON_NAME]" at bounding box center [370, 139] width 221 height 26
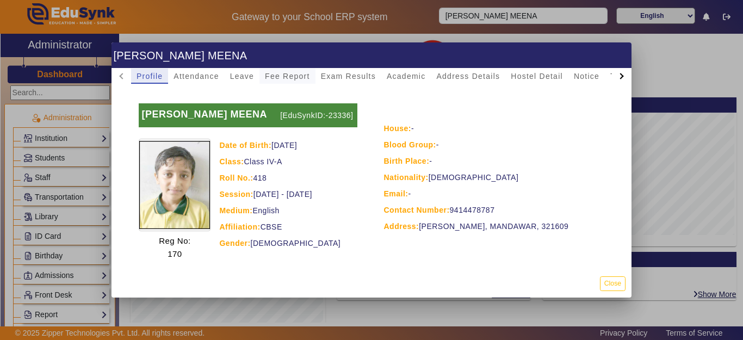
click at [301, 74] on span "Fee Report" at bounding box center [287, 76] width 45 height 8
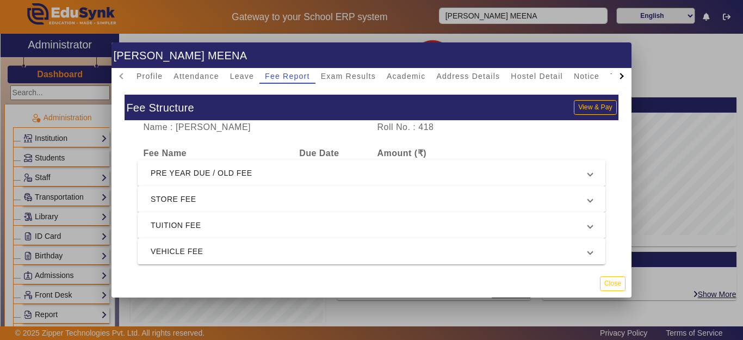
click at [262, 177] on span "PRE YEAR DUE / OLD FEE" at bounding box center [369, 172] width 437 height 13
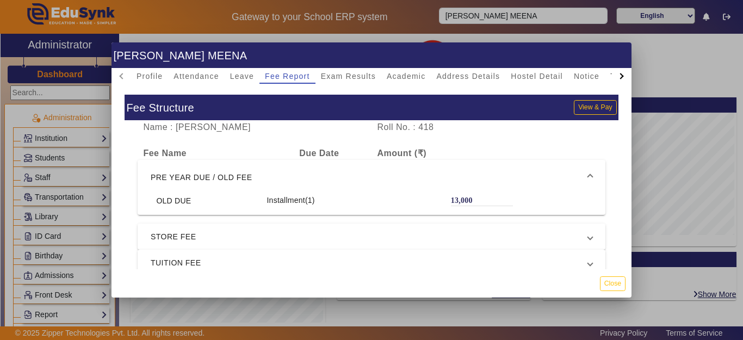
drag, startPoint x: 467, startPoint y: 4, endPoint x: 468, endPoint y: 10, distance: 6.1
click at [468, 4] on div at bounding box center [371, 170] width 743 height 340
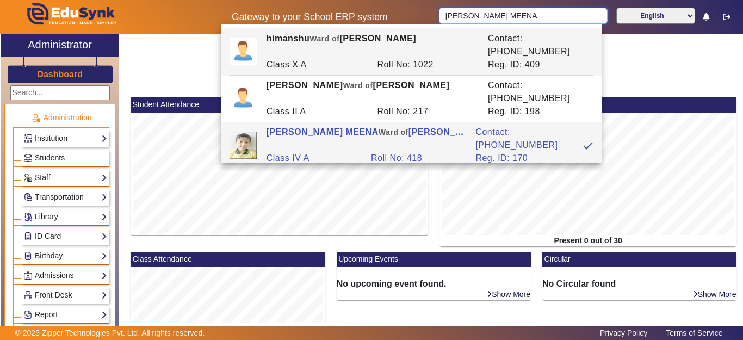
drag, startPoint x: 520, startPoint y: 17, endPoint x: 389, endPoint y: 29, distance: 131.0
click at [399, 20] on div "Gateway to your School ERP system [PERSON_NAME] MEENA English हिंदी (Hindi) ಕನ್…" at bounding box center [372, 17] width 742 height 34
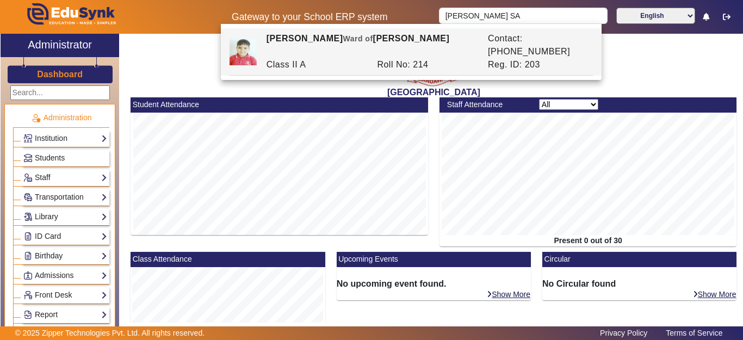
click at [372, 38] on span "Ward of" at bounding box center [358, 38] width 30 height 9
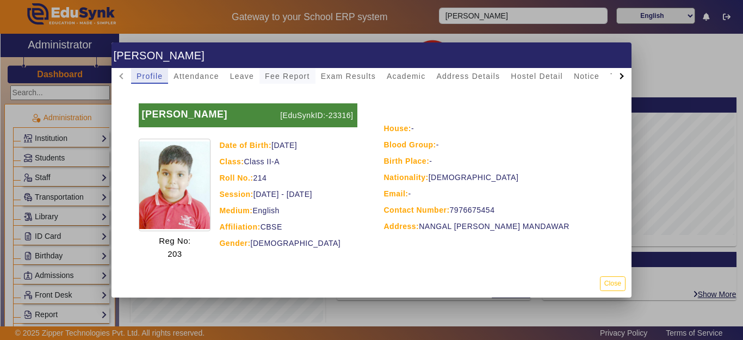
click at [273, 76] on span "Fee Report" at bounding box center [287, 76] width 45 height 8
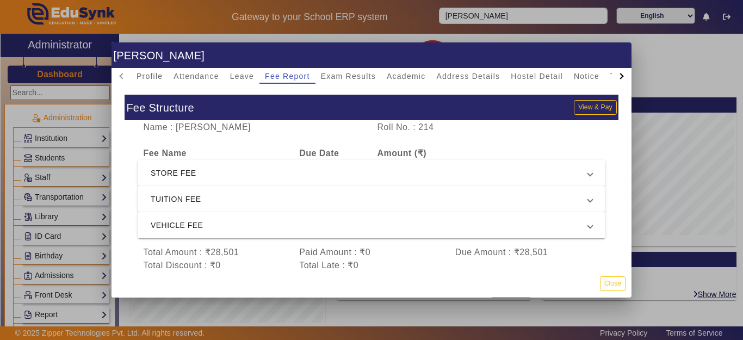
click at [507, 18] on div at bounding box center [371, 170] width 743 height 340
click at [507, 18] on input "[PERSON_NAME]" at bounding box center [523, 16] width 168 height 16
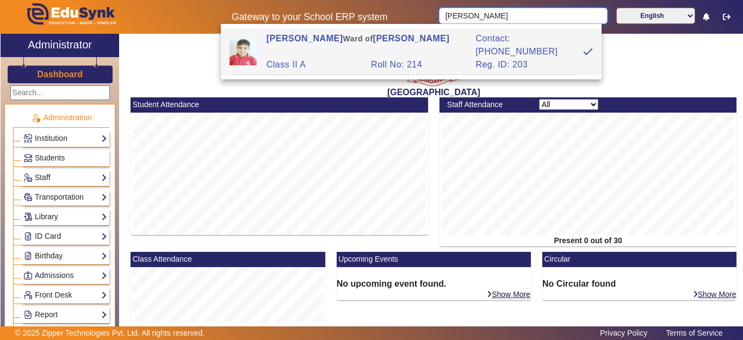
click at [447, 16] on input "[PERSON_NAME]" at bounding box center [523, 16] width 168 height 16
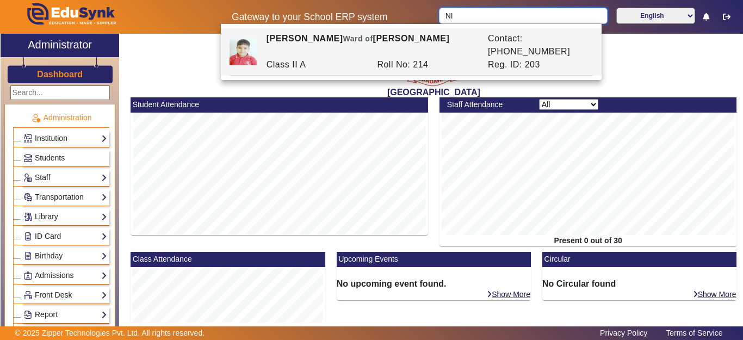
type input "I"
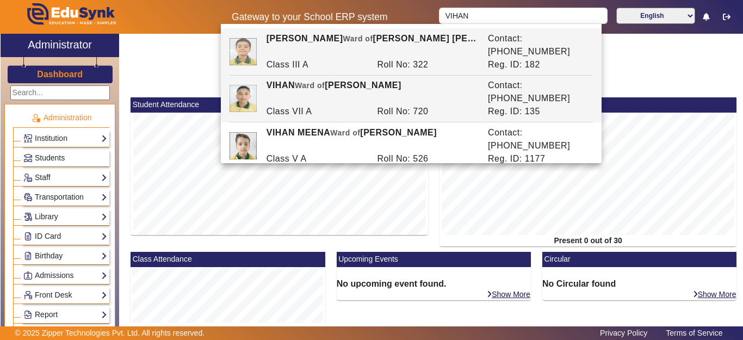
click at [375, 79] on div "[PERSON_NAME] of [PERSON_NAME]" at bounding box center [370, 92] width 221 height 26
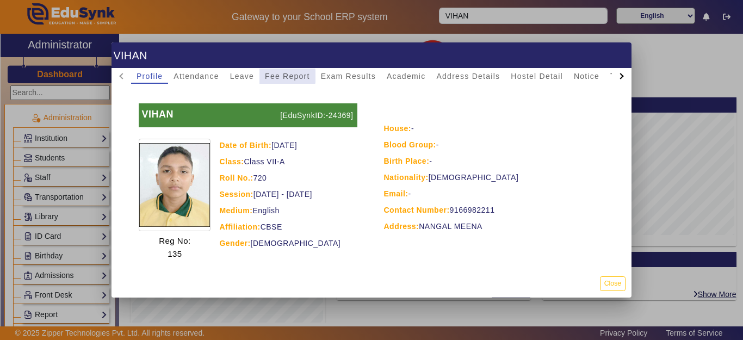
click at [283, 76] on span "Fee Report" at bounding box center [287, 76] width 45 height 8
click at [284, 77] on span "Fee Report" at bounding box center [287, 76] width 45 height 8
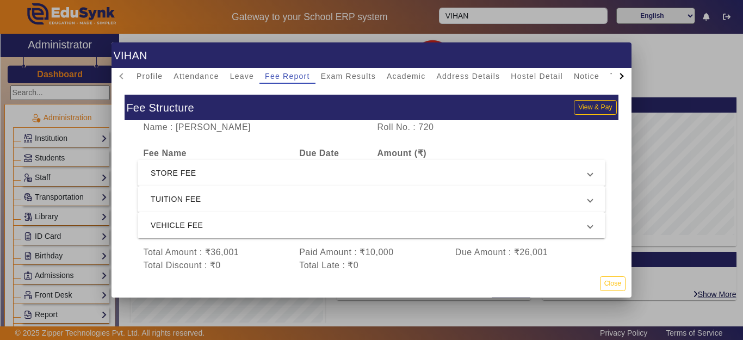
click at [76, 73] on div at bounding box center [371, 170] width 743 height 340
click at [76, 73] on h3 "Dashboard" at bounding box center [60, 74] width 46 height 10
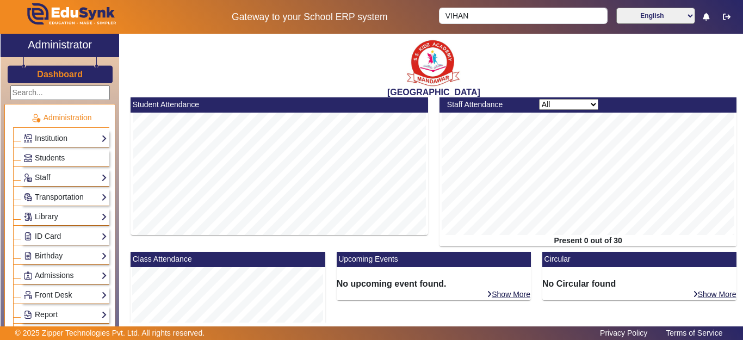
click at [76, 73] on h3 "Dashboard" at bounding box center [60, 74] width 46 height 10
click at [486, 18] on input "VIHAN" at bounding box center [523, 16] width 168 height 16
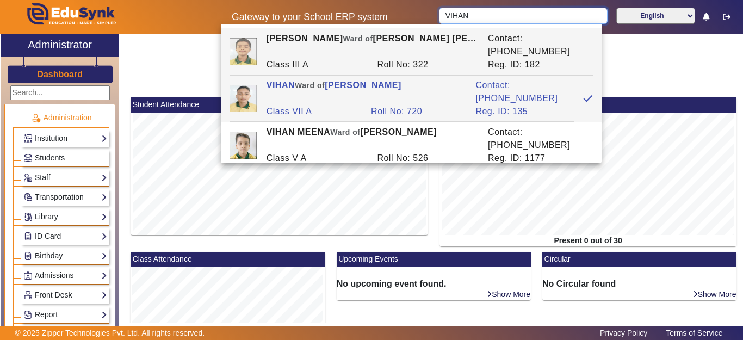
click at [427, 14] on div "Gateway to your School ERP system [PERSON_NAME] English हिंदी (Hindi) ಕನ್ನಡ (Ka…" at bounding box center [372, 17] width 742 height 34
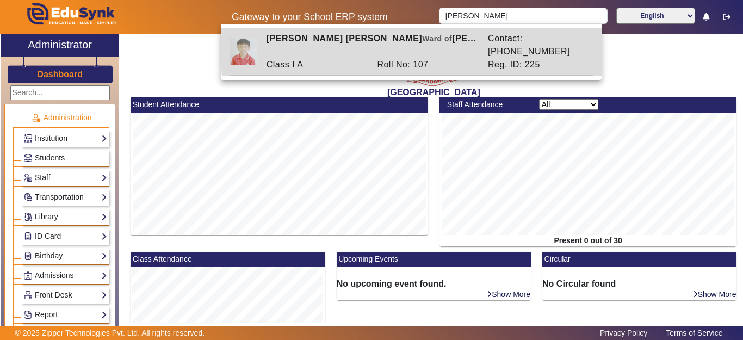
click at [414, 44] on div "[PERSON_NAME] [PERSON_NAME] of [PERSON_NAME]" at bounding box center [370, 45] width 221 height 26
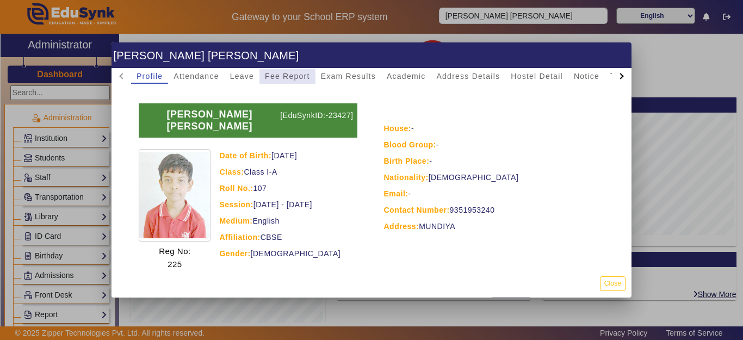
click at [292, 73] on span "Fee Report" at bounding box center [287, 76] width 45 height 8
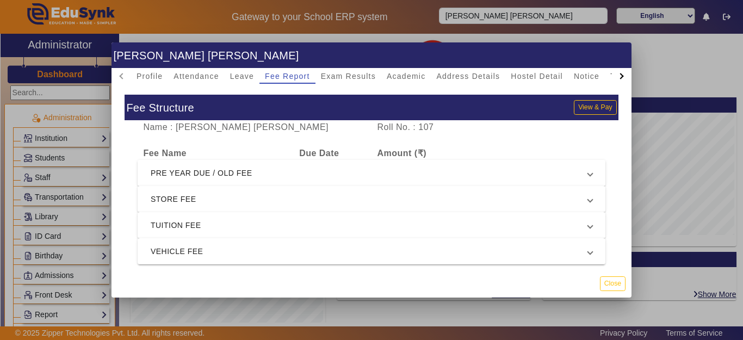
click at [275, 174] on span "PRE YEAR DUE / OLD FEE" at bounding box center [369, 172] width 437 height 13
click at [274, 175] on span "PRE YEAR DUE / OLD FEE" at bounding box center [369, 172] width 437 height 13
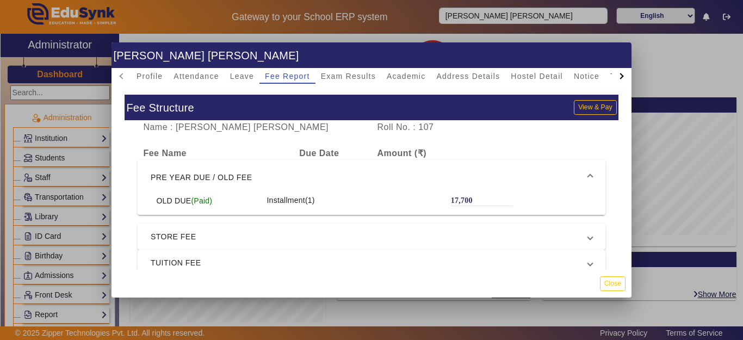
click at [274, 175] on span "PRE YEAR DUE / OLD FEE" at bounding box center [369, 177] width 437 height 13
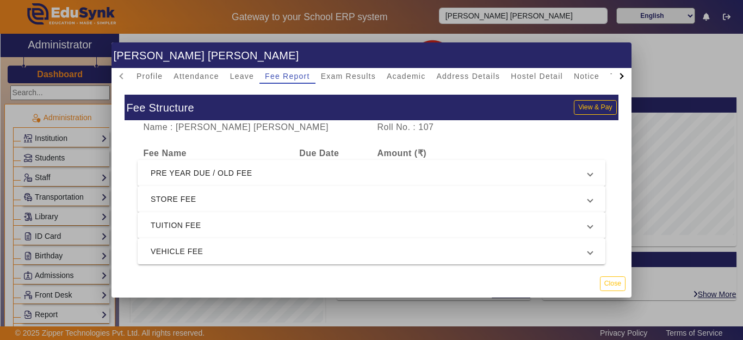
click at [274, 175] on span "PRE YEAR DUE / OLD FEE" at bounding box center [369, 172] width 437 height 13
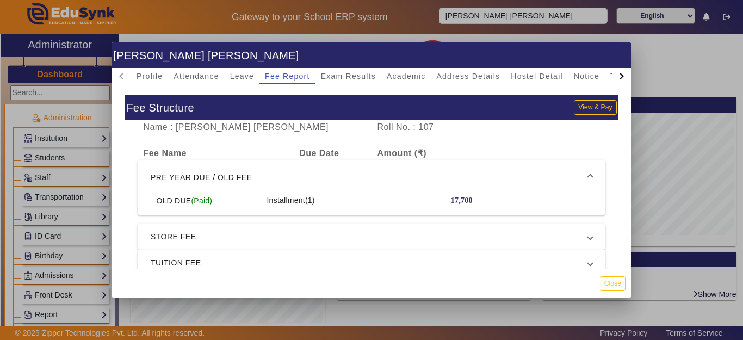
click at [275, 175] on span "PRE YEAR DUE / OLD FEE" at bounding box center [369, 177] width 437 height 13
click at [496, 27] on div at bounding box center [371, 170] width 743 height 340
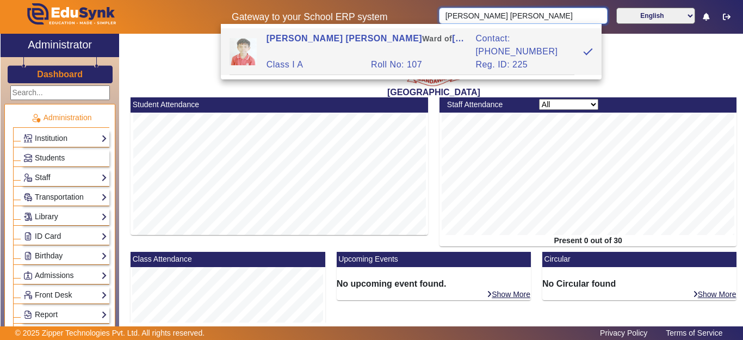
drag, startPoint x: 557, startPoint y: 13, endPoint x: 421, endPoint y: 1, distance: 135.9
click at [421, 1] on div "Gateway to your School ERP system [PERSON_NAME] [PERSON_NAME] English हिंदी (Hi…" at bounding box center [372, 17] width 742 height 34
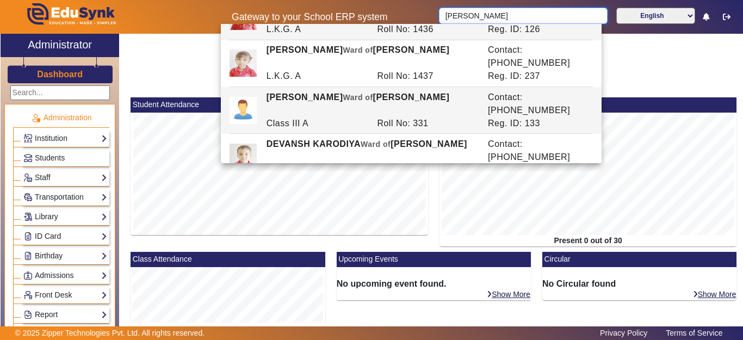
scroll to position [54, 0]
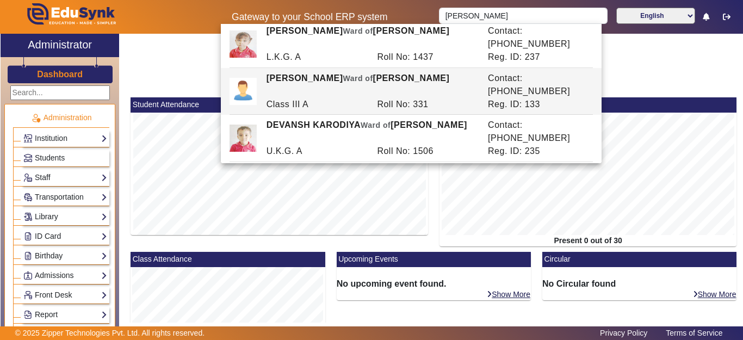
click at [348, 74] on span "Ward of" at bounding box center [358, 78] width 30 height 9
type input "[PERSON_NAME]"
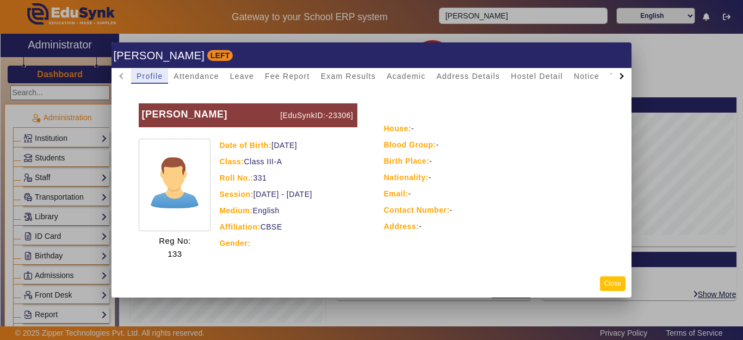
click at [612, 283] on button "Close" at bounding box center [613, 283] width 26 height 15
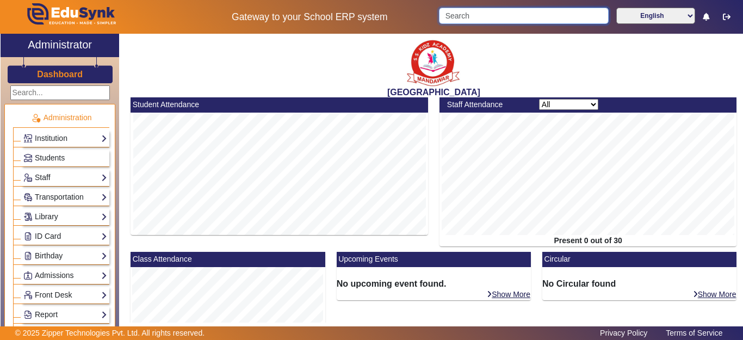
click at [509, 14] on input "Search" at bounding box center [523, 16] width 169 height 16
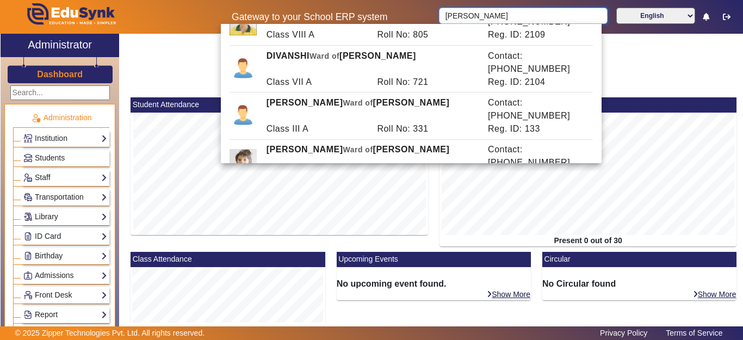
scroll to position [0, 0]
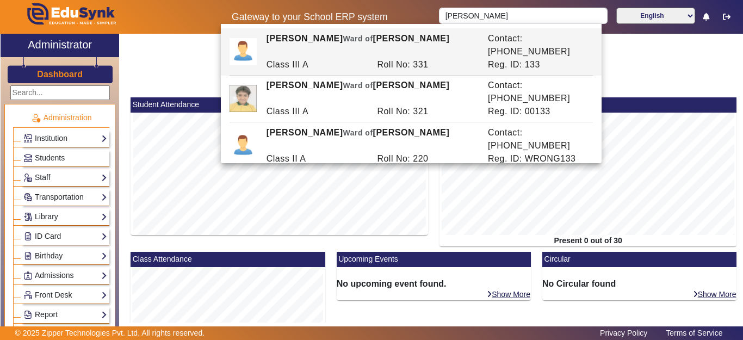
click at [357, 43] on div "[PERSON_NAME] [PERSON_NAME] of [PERSON_NAME]" at bounding box center [370, 45] width 221 height 26
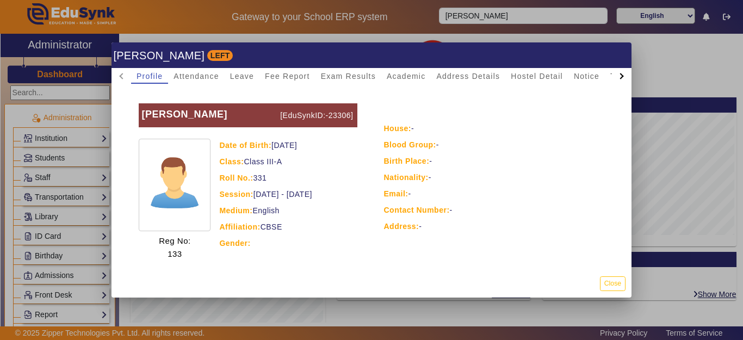
click at [567, 22] on div at bounding box center [371, 170] width 743 height 340
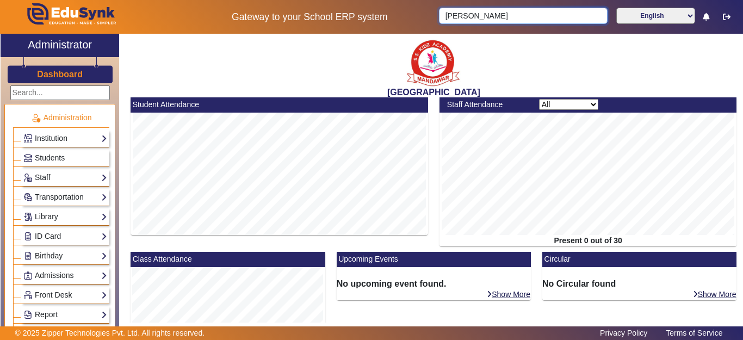
click at [554, 13] on input "[PERSON_NAME]" at bounding box center [523, 16] width 168 height 16
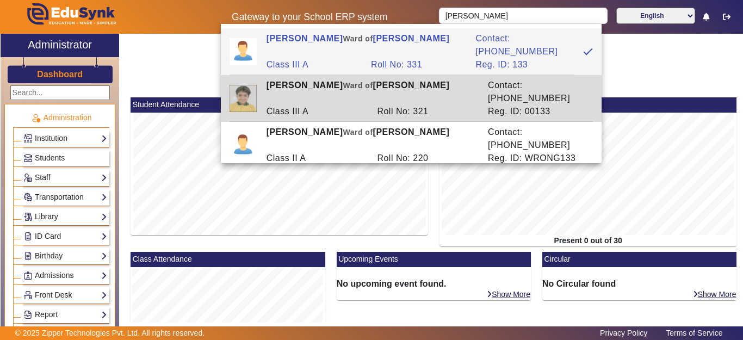
click at [397, 105] on div "Roll No: 321" at bounding box center [426, 111] width 111 height 13
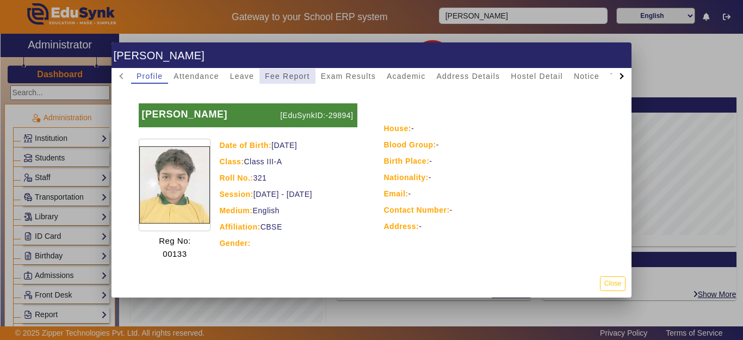
click at [303, 75] on span "Fee Report" at bounding box center [287, 76] width 45 height 8
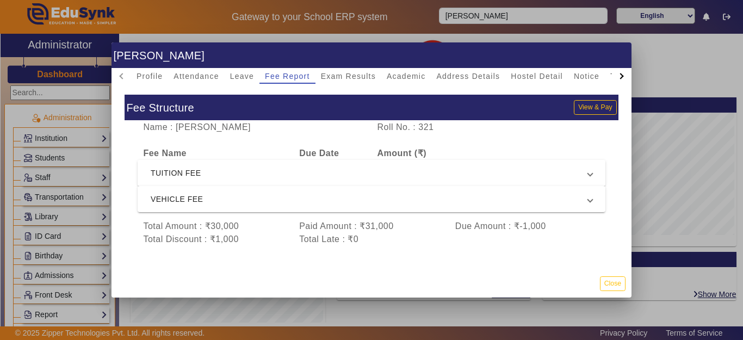
scroll to position [8, 0]
click at [512, 25] on div at bounding box center [371, 170] width 743 height 340
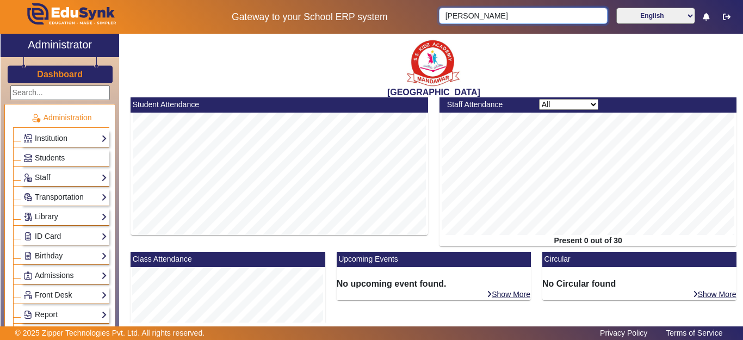
click at [514, 18] on input "[PERSON_NAME]" at bounding box center [523, 16] width 168 height 16
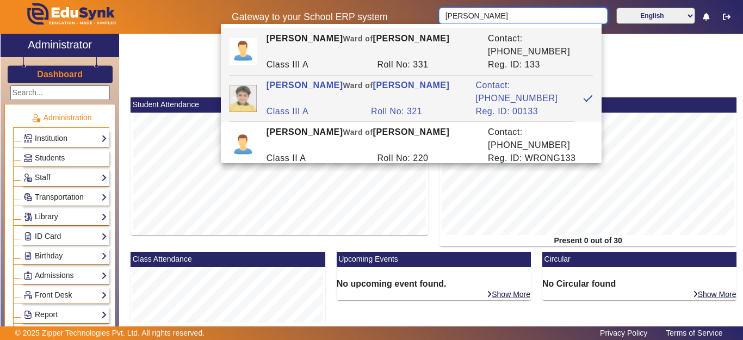
drag, startPoint x: 486, startPoint y: 13, endPoint x: 427, endPoint y: 20, distance: 59.1
click at [431, 13] on div "Gateway to your School ERP system [PERSON_NAME] English हिंदी (Hindi) ಕನ್ನಡ (Ka…" at bounding box center [372, 17] width 742 height 34
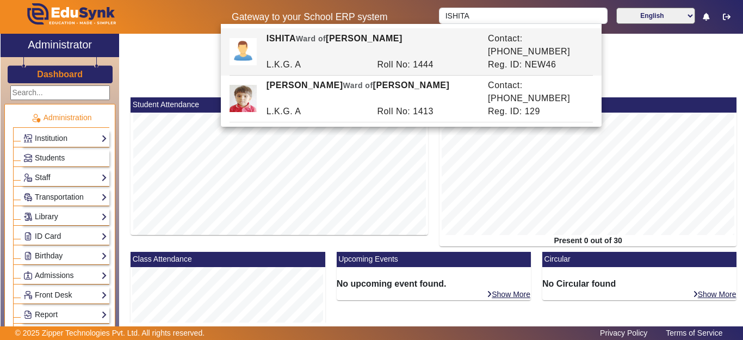
click at [401, 58] on div "Roll No: 1444" at bounding box center [426, 64] width 111 height 13
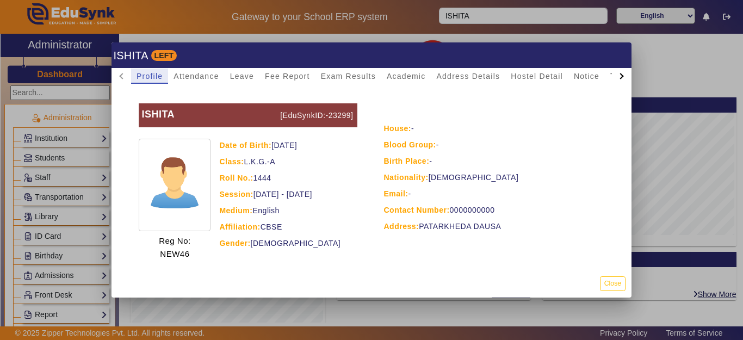
click at [489, 19] on div at bounding box center [371, 170] width 743 height 340
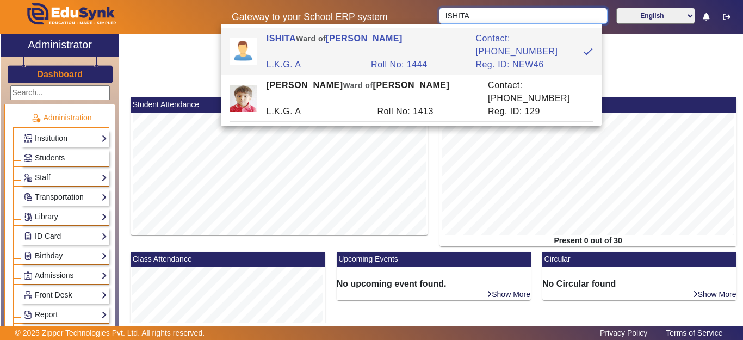
drag, startPoint x: 489, startPoint y: 19, endPoint x: 416, endPoint y: 13, distance: 73.1
click at [416, 13] on div "Gateway to your School ERP system [PERSON_NAME] English हिंदी (Hindi) ಕನ್ನಡ (Ka…" at bounding box center [372, 17] width 742 height 34
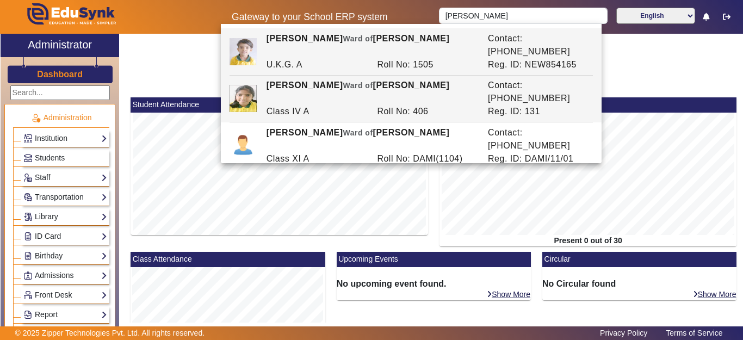
click at [359, 81] on span "Ward of" at bounding box center [358, 85] width 30 height 9
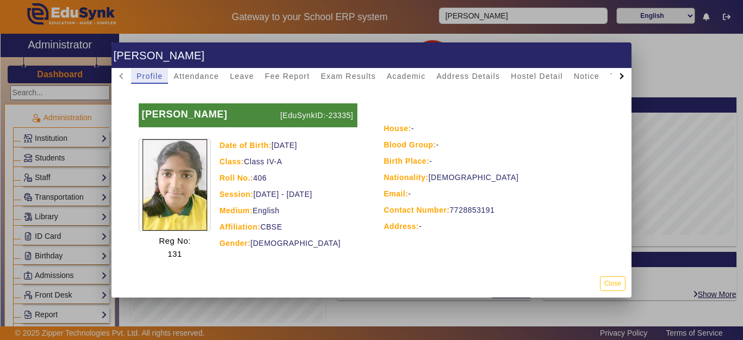
click at [513, 17] on div at bounding box center [371, 170] width 743 height 340
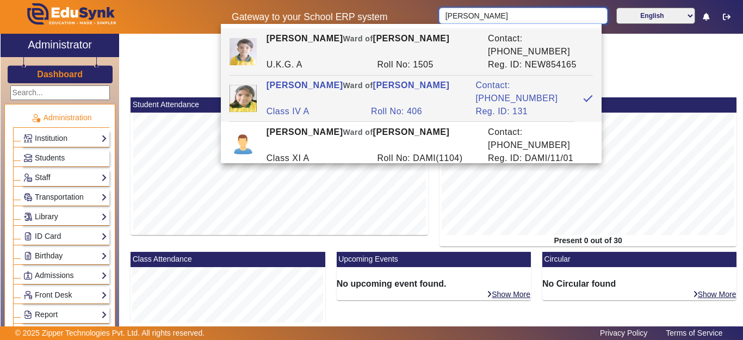
drag, startPoint x: 388, startPoint y: 22, endPoint x: 290, endPoint y: 43, distance: 100.1
click at [289, 43] on body "Gateway to your School ERP system [PERSON_NAME] English हिंदी (Hindi) ಕನ್ನಡ (Ka…" at bounding box center [371, 170] width 743 height 340
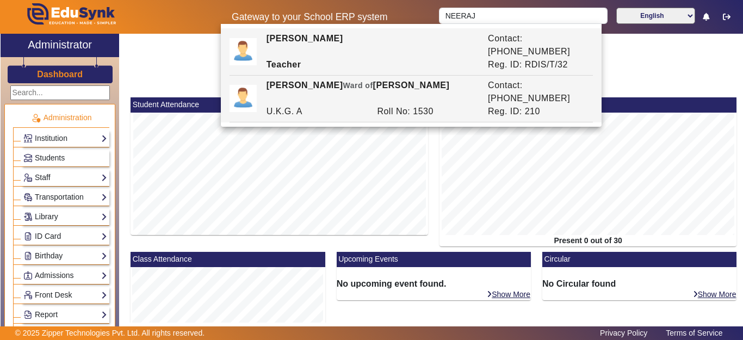
click at [376, 79] on div "[PERSON_NAME] [PERSON_NAME] of [PERSON_NAME]" at bounding box center [370, 92] width 221 height 26
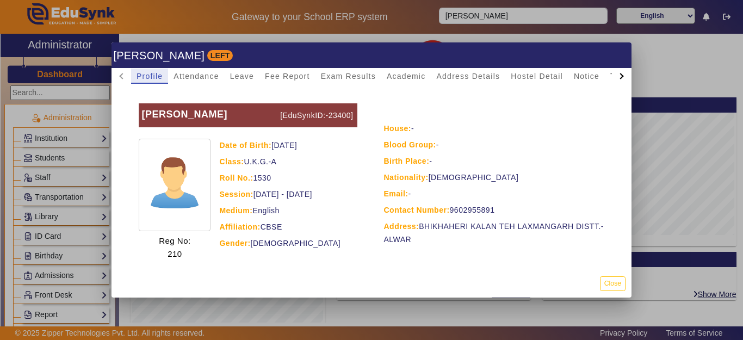
click at [520, 8] on div at bounding box center [371, 170] width 743 height 340
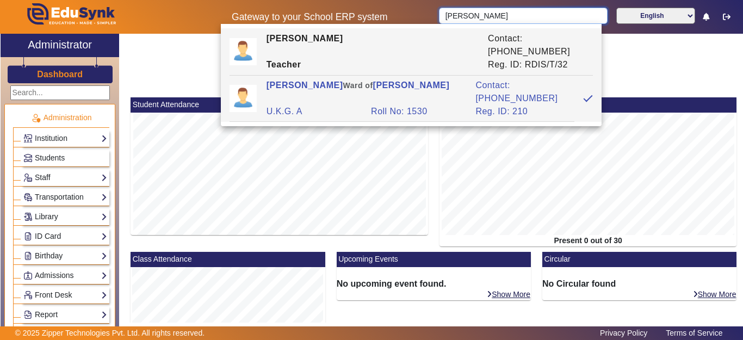
drag, startPoint x: 533, startPoint y: 23, endPoint x: 454, endPoint y: 20, distance: 78.9
click at [479, 17] on input "[PERSON_NAME]" at bounding box center [523, 16] width 168 height 16
click at [453, 20] on input "[PERSON_NAME]" at bounding box center [523, 16] width 168 height 16
drag, startPoint x: 524, startPoint y: 13, endPoint x: 421, endPoint y: 12, distance: 103.3
click at [421, 12] on div "Gateway to your School ERP system NEERAJ MEENA English हिंदी (Hindi) ಕನ್ನಡ (Kan…" at bounding box center [372, 17] width 742 height 34
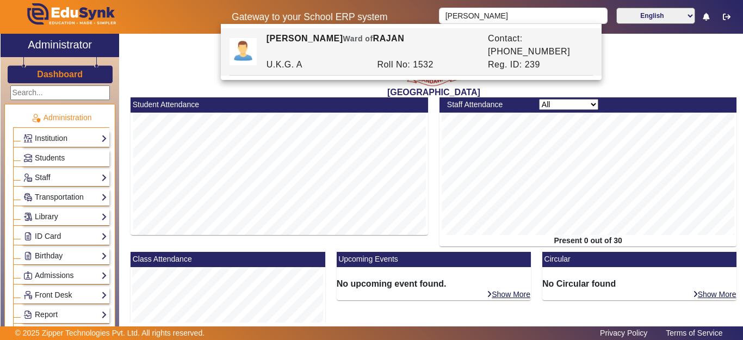
click at [377, 43] on div "[PERSON_NAME] [PERSON_NAME] of RAJAN" at bounding box center [370, 45] width 221 height 26
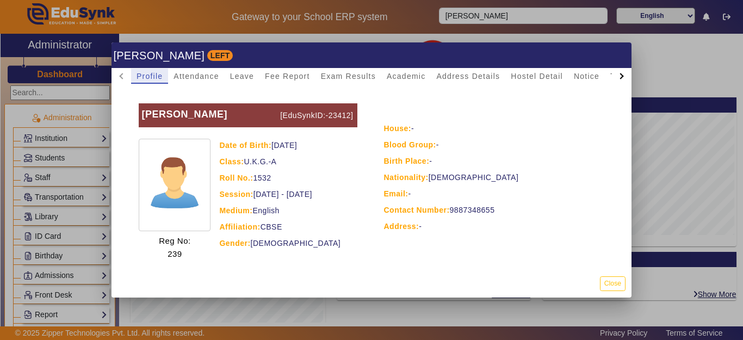
drag, startPoint x: 513, startPoint y: 24, endPoint x: 513, endPoint y: 5, distance: 19.0
click at [512, 23] on div at bounding box center [371, 170] width 743 height 340
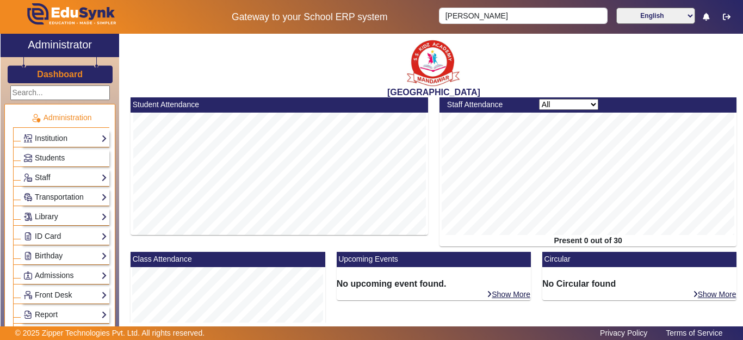
drag, startPoint x: 516, startPoint y: 3, endPoint x: 519, endPoint y: 11, distance: 8.3
click at [515, 3] on div "Gateway to your School ERP system [PERSON_NAME] MEENA English हिंदी (Hindi) ಕನ್…" at bounding box center [372, 17] width 742 height 34
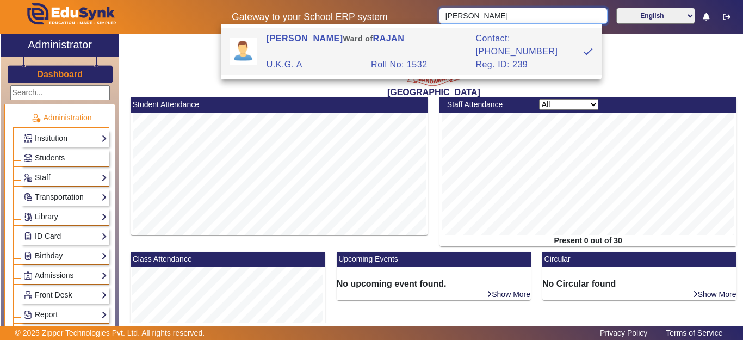
drag, startPoint x: 518, startPoint y: 11, endPoint x: 415, endPoint y: 7, distance: 102.9
click at [415, 7] on div "Gateway to your School ERP system [PERSON_NAME] MEENA English हिंदी (Hindi) ಕನ್…" at bounding box center [372, 17] width 742 height 34
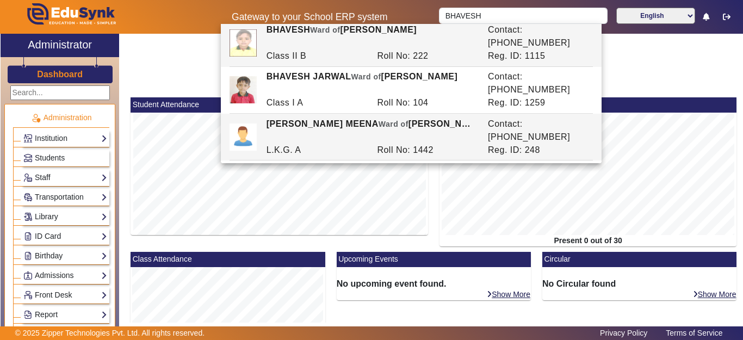
click at [335, 117] on div "[PERSON_NAME] [PERSON_NAME] of [PERSON_NAME]" at bounding box center [370, 130] width 221 height 26
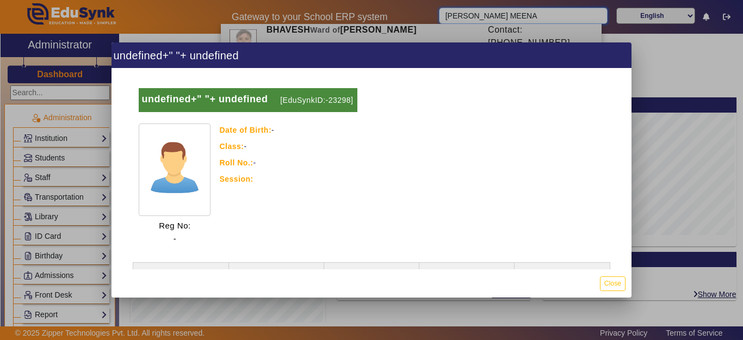
scroll to position [8, 0]
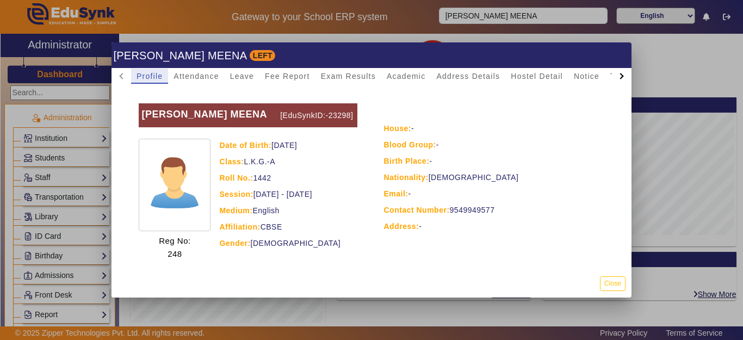
click at [562, 20] on div at bounding box center [371, 170] width 743 height 340
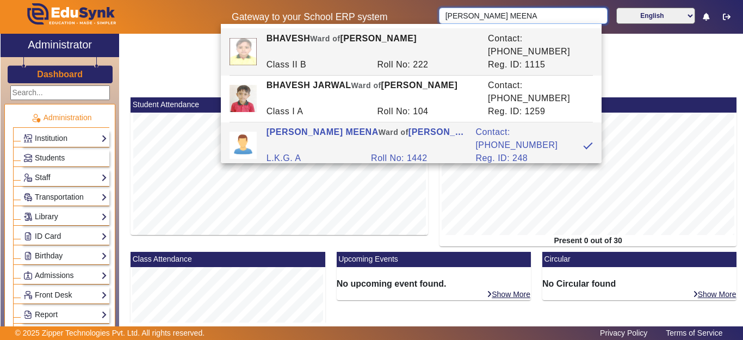
click at [533, 11] on input "[PERSON_NAME] MEENA" at bounding box center [523, 16] width 168 height 16
click at [223, 34] on body "Gateway to your School ERP system [PERSON_NAME] MEENA English हिंदी (Hindi) ಕನ್…" at bounding box center [371, 170] width 743 height 340
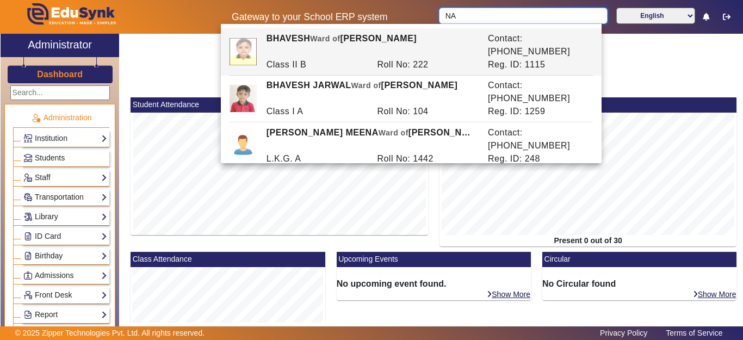
type input "A"
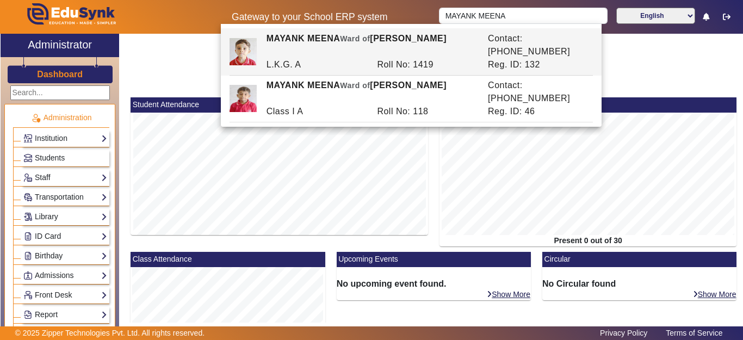
click at [364, 41] on span "Ward of" at bounding box center [355, 38] width 30 height 9
type input "MAYANK MEENA"
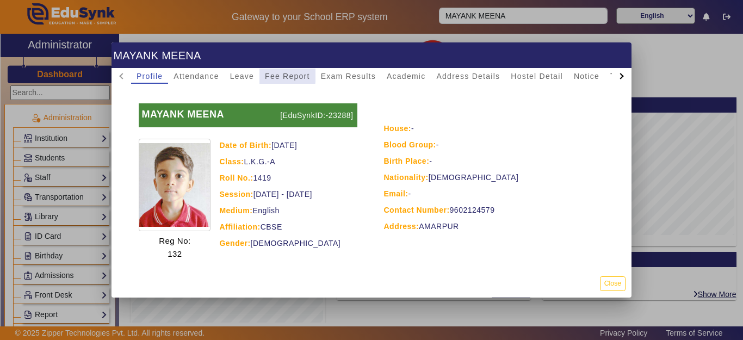
click at [272, 75] on span "Fee Report" at bounding box center [287, 76] width 45 height 8
